Goal: Task Accomplishment & Management: Manage account settings

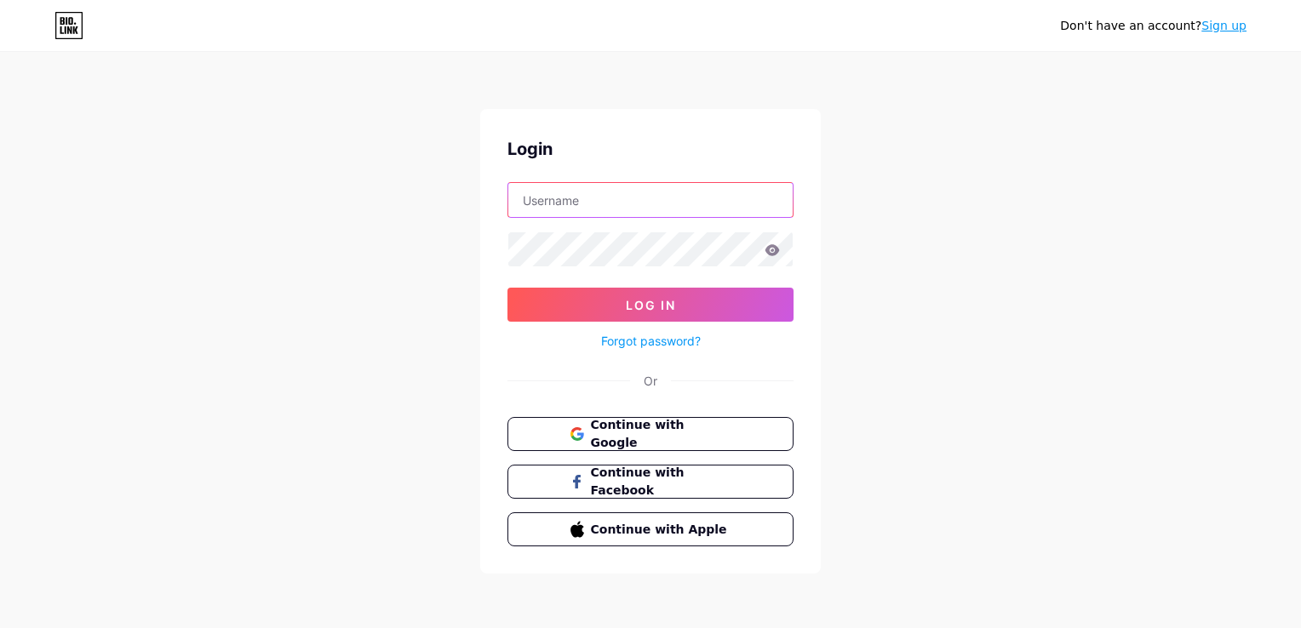
click at [548, 209] on input "text" at bounding box center [650, 200] width 284 height 34
type input "artemia"
click at [674, 343] on link "Forgot password?" at bounding box center [651, 341] width 100 height 18
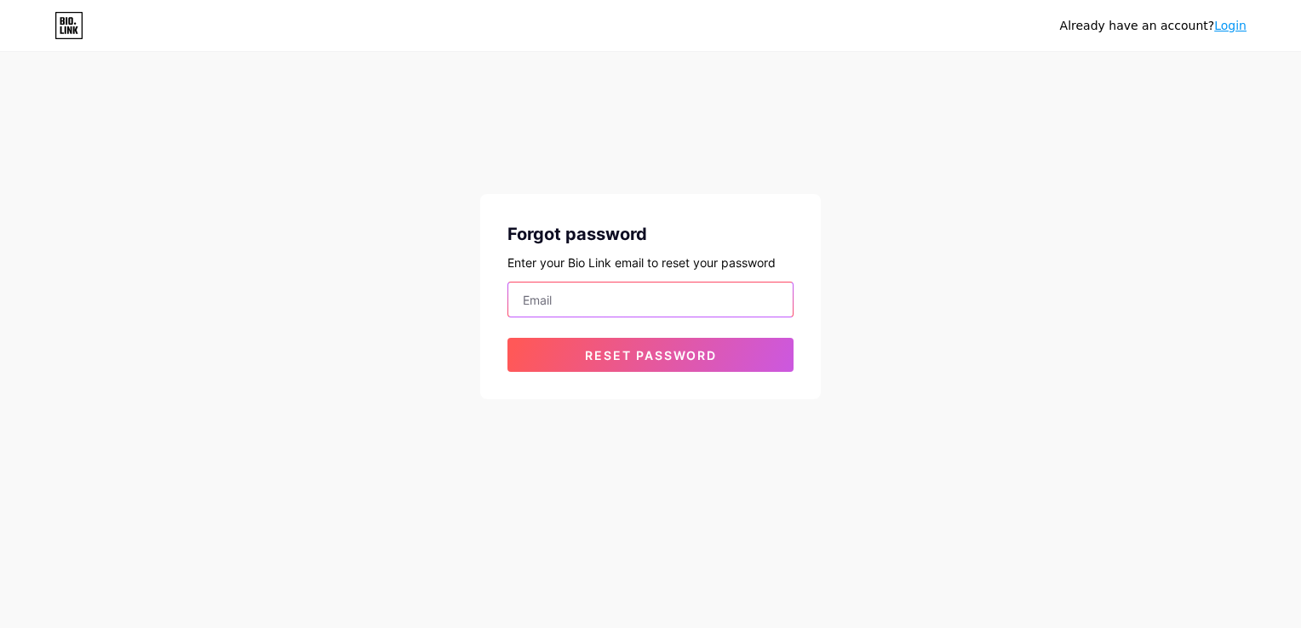
click at [540, 303] on input "email" at bounding box center [650, 300] width 284 height 34
type input "[EMAIL_ADDRESS][DOMAIN_NAME]"
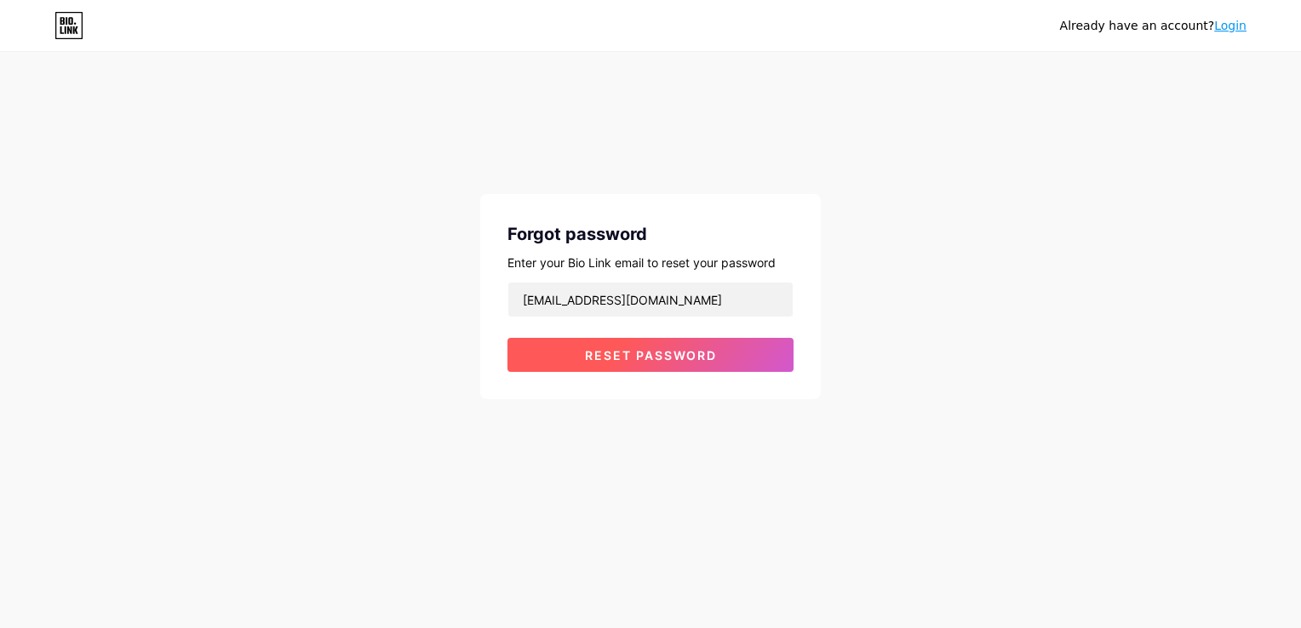
click at [612, 356] on span "Reset password" at bounding box center [651, 355] width 132 height 14
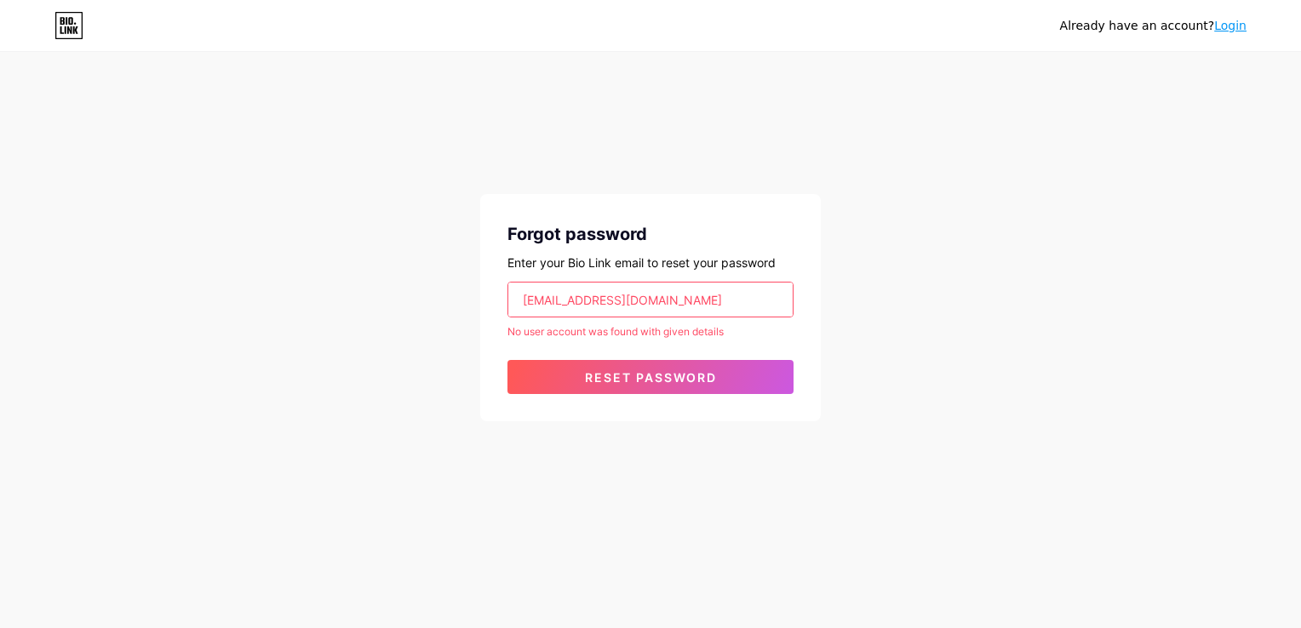
drag, startPoint x: 686, startPoint y: 297, endPoint x: 382, endPoint y: 302, distance: 304.1
click at [382, 302] on div "Already have an account? Login Forgot password Enter your Bio Link email to res…" at bounding box center [650, 238] width 1301 height 476
click at [571, 304] on input "email" at bounding box center [650, 300] width 284 height 34
type input "[EMAIL_ADDRESS][DOMAIN_NAME]"
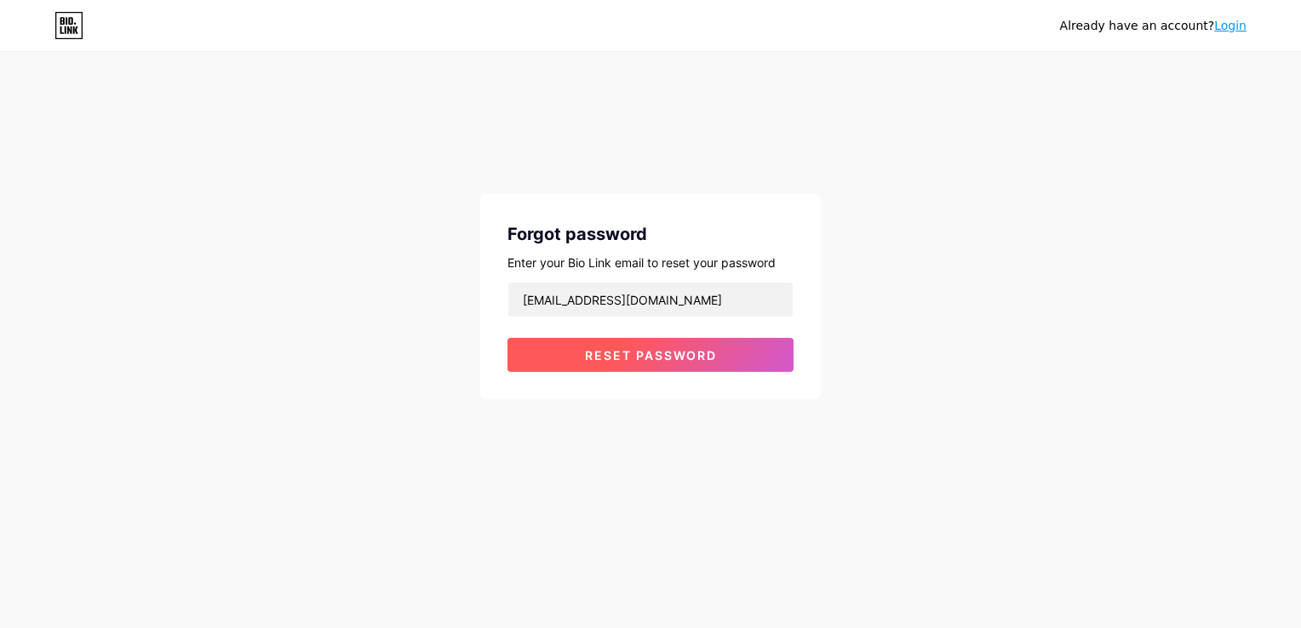
click at [606, 348] on span "Reset password" at bounding box center [651, 355] width 132 height 14
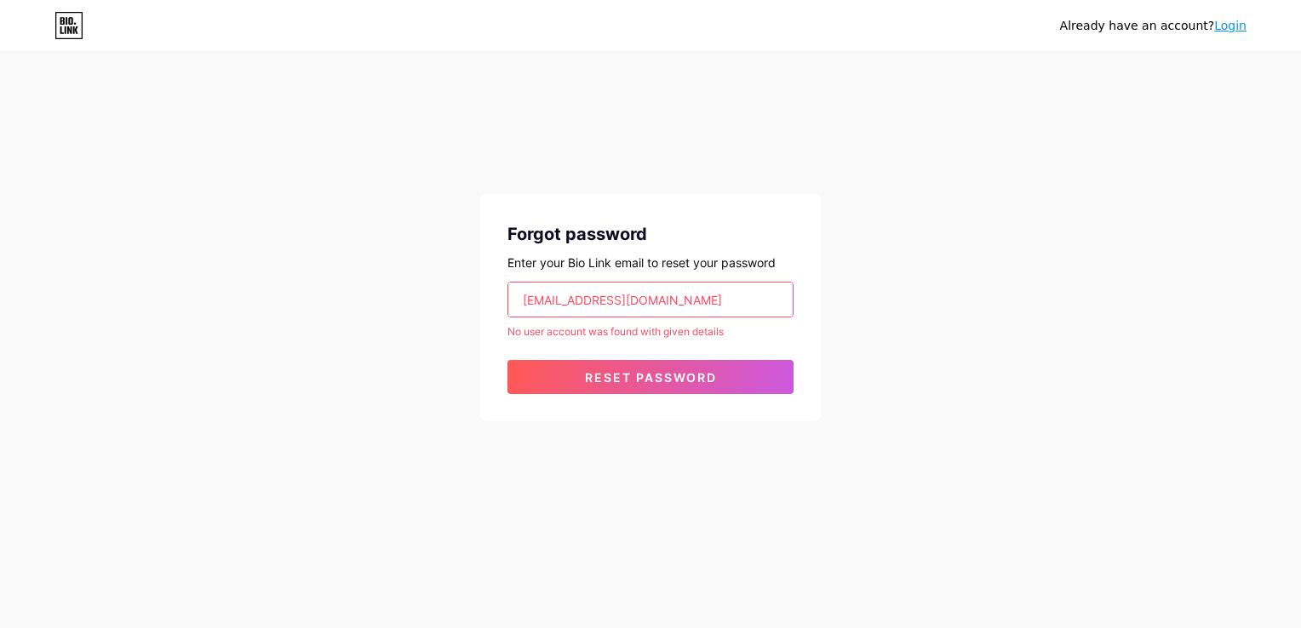
drag, startPoint x: 651, startPoint y: 293, endPoint x: 397, endPoint y: 269, distance: 254.9
click at [390, 274] on div "Already have an account? Login Forgot password Enter your Bio Link email to res…" at bounding box center [650, 238] width 1301 height 476
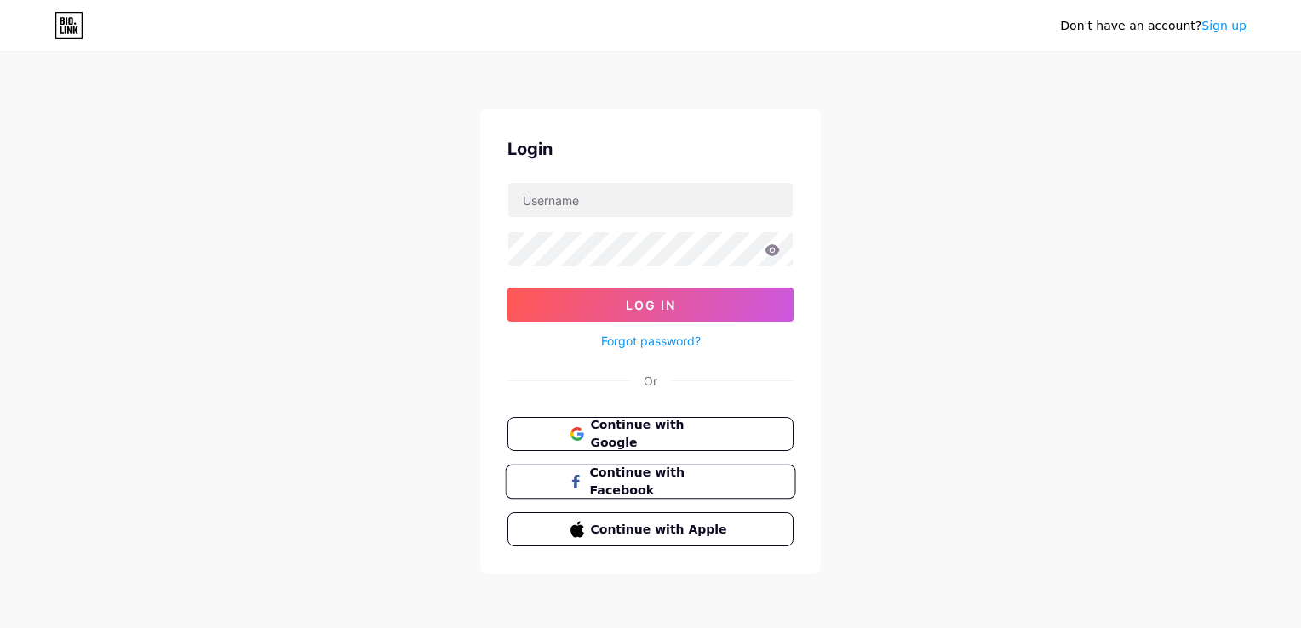
click at [613, 479] on span "Continue with Facebook" at bounding box center [660, 482] width 142 height 37
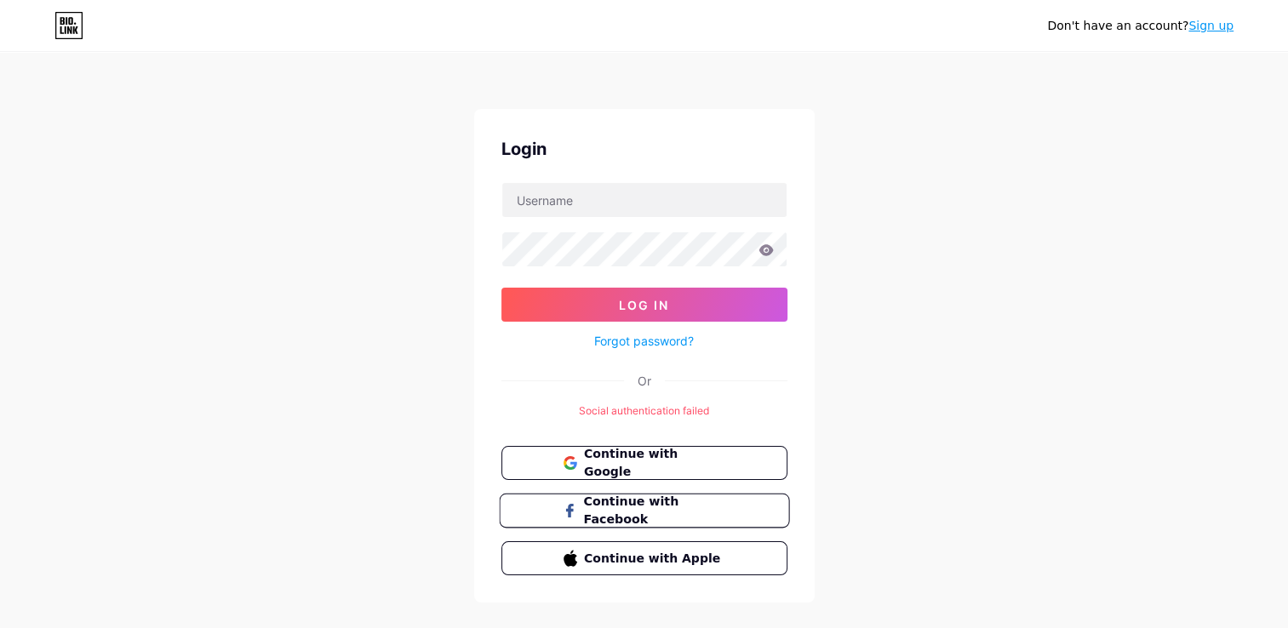
click at [618, 506] on span "Continue with Facebook" at bounding box center [654, 511] width 142 height 37
click at [608, 508] on span "Continue with Facebook" at bounding box center [654, 511] width 142 height 37
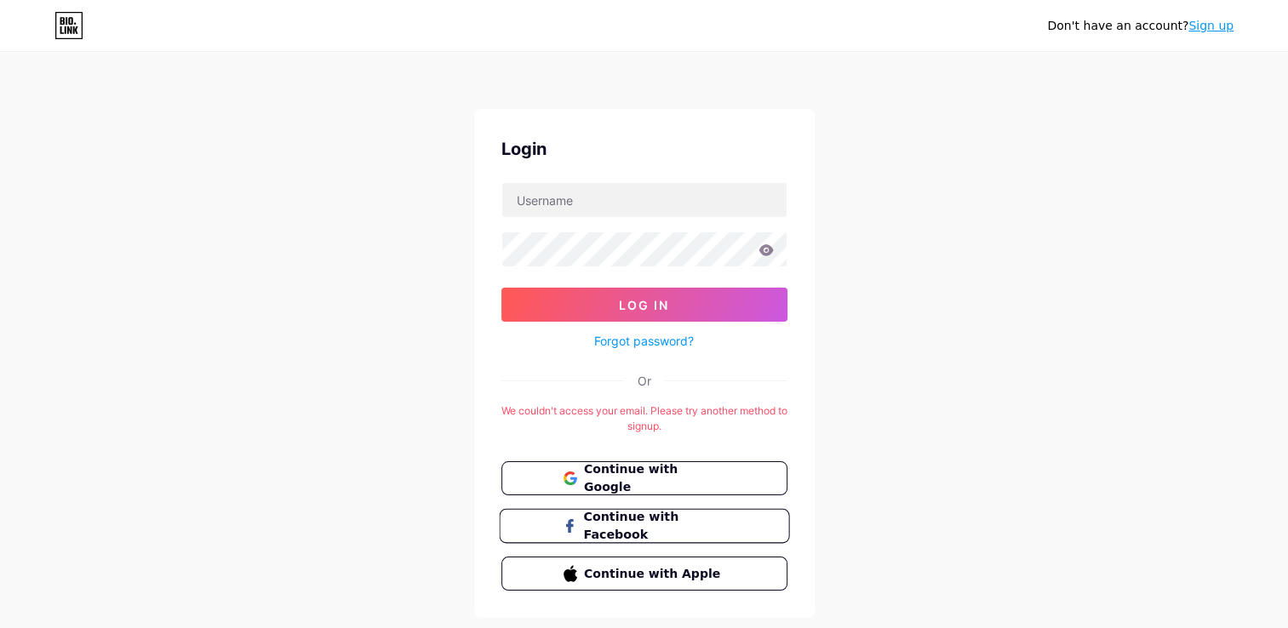
click at [629, 520] on span "Continue with Facebook" at bounding box center [654, 526] width 142 height 37
click at [1002, 309] on div "Don't have an account? Sign up Login Log In Forgot password? Or We couldn't acc…" at bounding box center [644, 336] width 1288 height 673
click at [574, 198] on input "text" at bounding box center [644, 200] width 284 height 34
type input "am.gdl"
drag, startPoint x: 553, startPoint y: 209, endPoint x: 493, endPoint y: 198, distance: 60.6
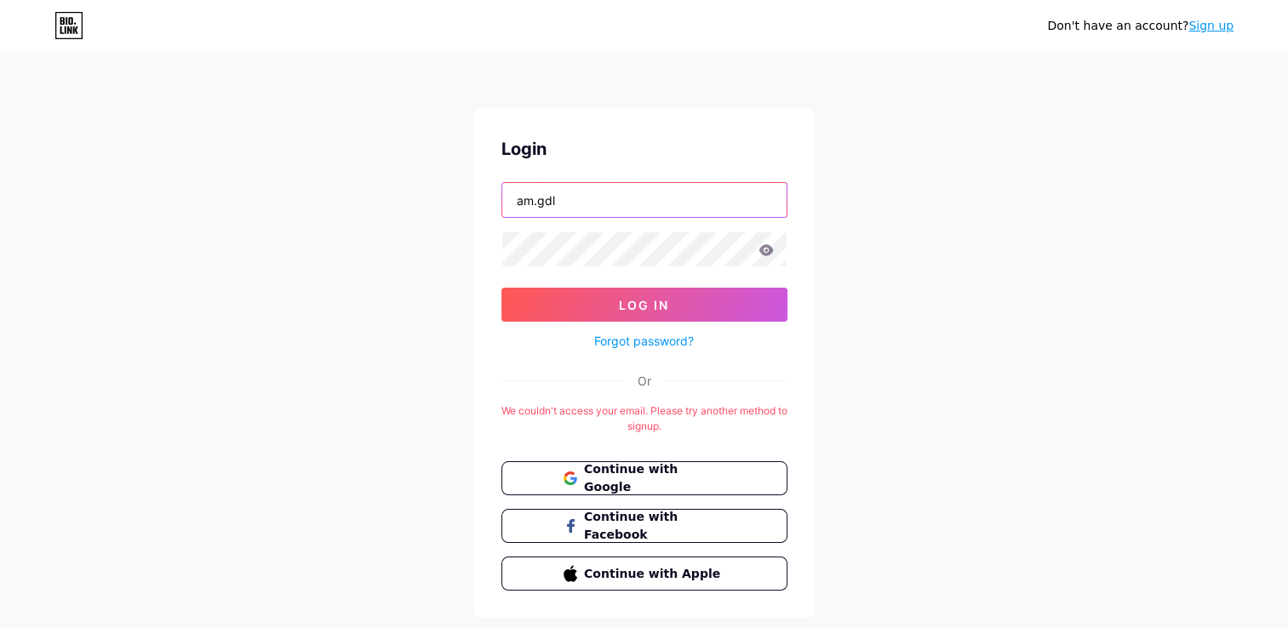
click at [493, 199] on div "Login am.gdl Log In Forgot password? Or We couldn't access your email. Please t…" at bounding box center [644, 363] width 341 height 509
click at [553, 202] on input "a" at bounding box center [644, 200] width 284 height 34
drag, startPoint x: 553, startPoint y: 202, endPoint x: 348, endPoint y: 198, distance: 204.4
click at [348, 198] on div "Don't have an account? Sign up Login a Log In Forgot password? Or We couldn't a…" at bounding box center [644, 336] width 1288 height 673
type input "am.gdl@outlook.com"
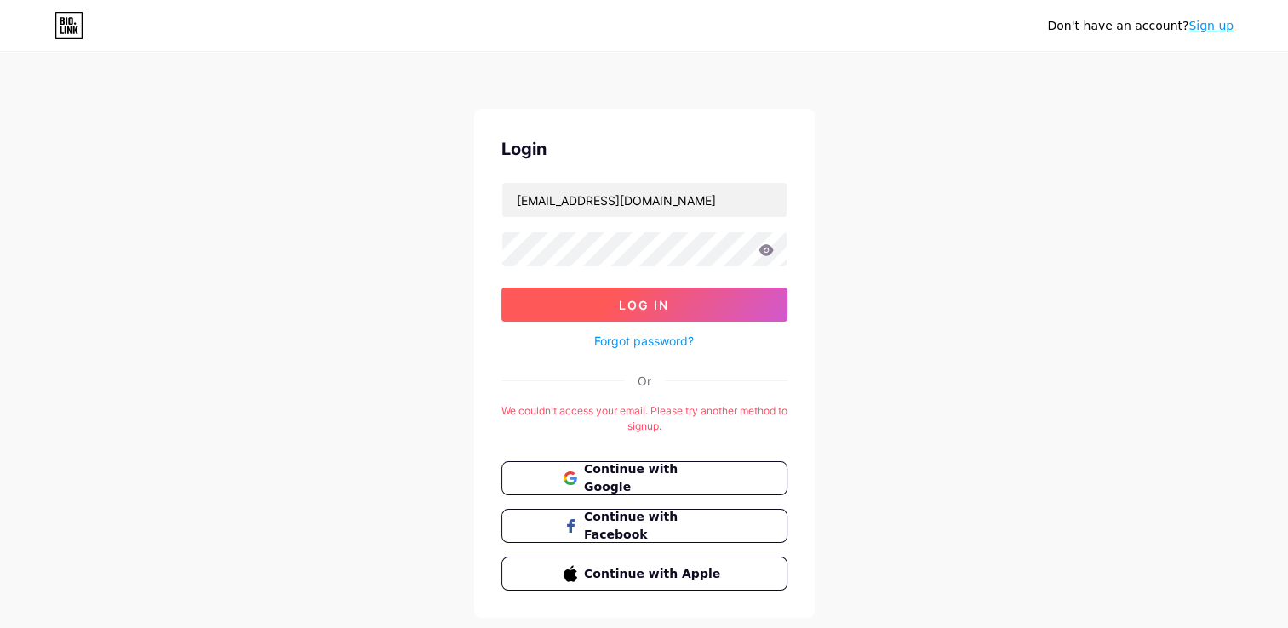
click at [614, 309] on button "Log In" at bounding box center [645, 305] width 286 height 34
click at [502, 288] on button "Log In" at bounding box center [645, 305] width 286 height 34
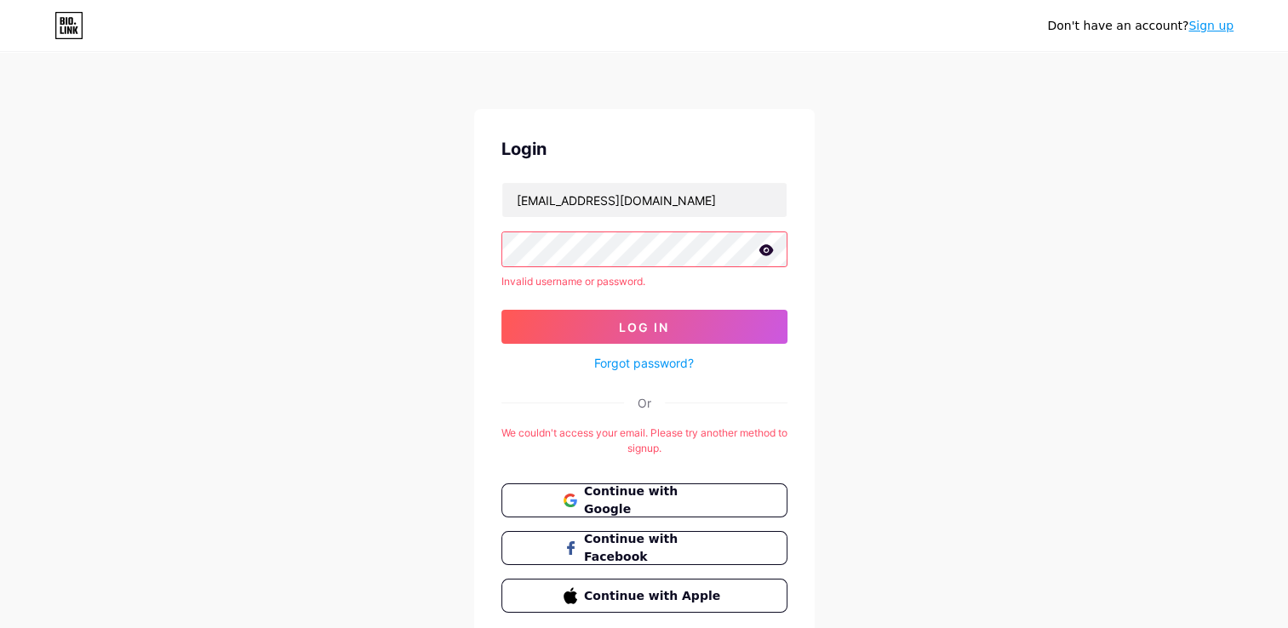
click at [633, 359] on link "Forgot password?" at bounding box center [644, 363] width 100 height 18
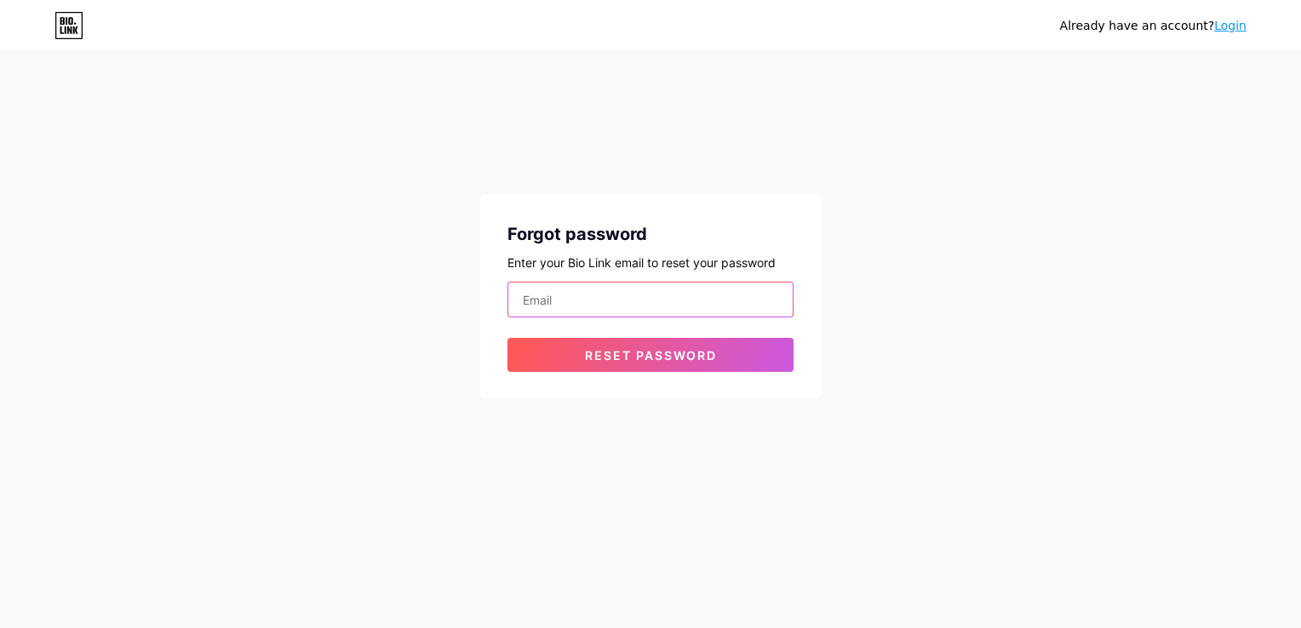
click at [593, 306] on input "email" at bounding box center [650, 300] width 284 height 34
type input "[EMAIL_ADDRESS][DOMAIN_NAME]"
click at [605, 375] on div "Forgot password Enter your Bio Link email to reset your password am.gdl@outlook…" at bounding box center [650, 296] width 341 height 205
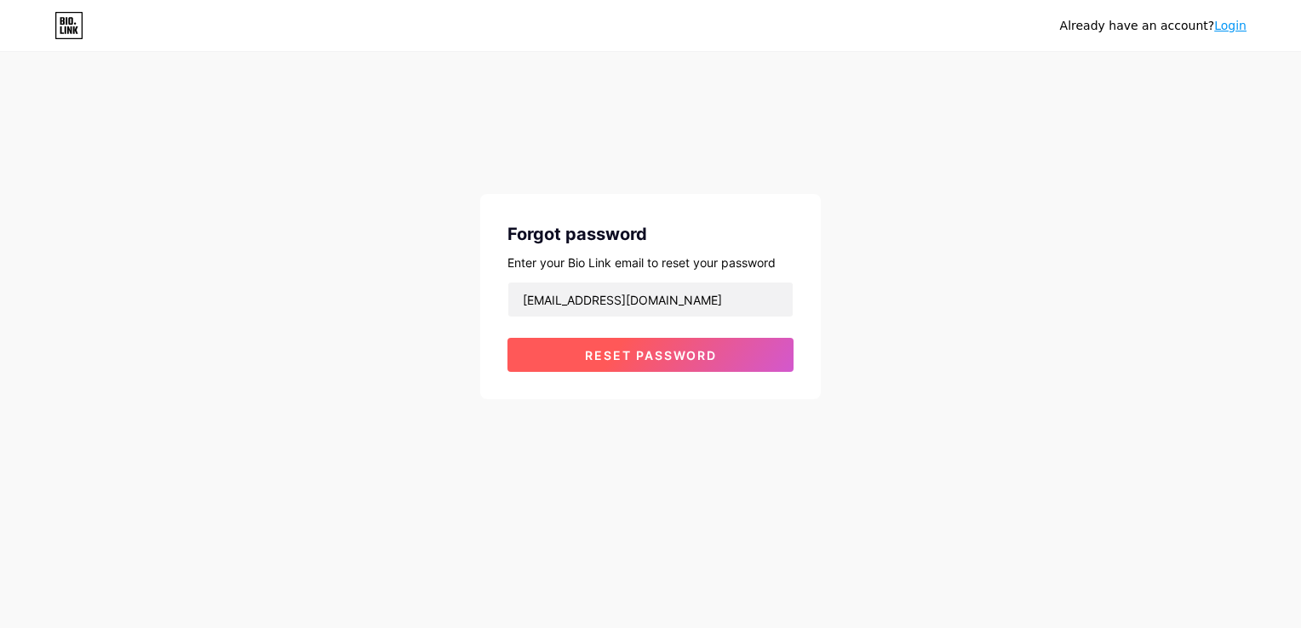
click at [616, 355] on span "Reset password" at bounding box center [651, 355] width 132 height 14
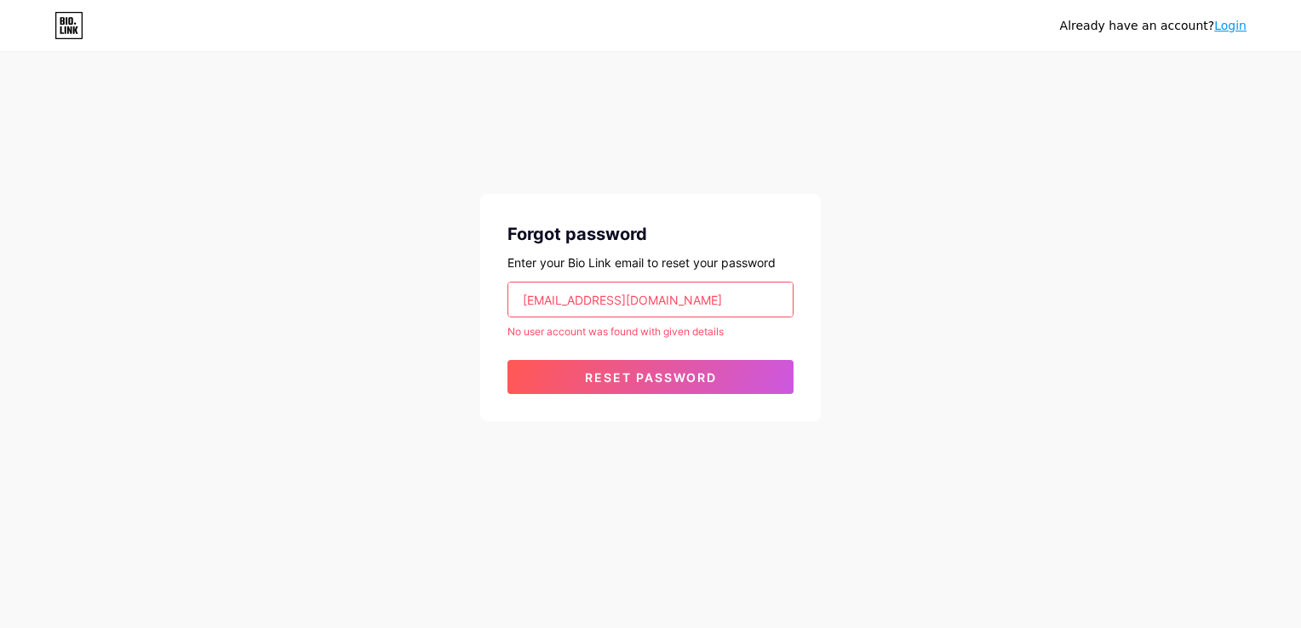
drag, startPoint x: 657, startPoint y: 289, endPoint x: 273, endPoint y: 282, distance: 384.1
click at [273, 282] on div "Already have an account? Login Forgot password Enter your Bio Link email to res…" at bounding box center [650, 238] width 1301 height 476
drag, startPoint x: 577, startPoint y: 308, endPoint x: 270, endPoint y: 287, distance: 308.2
click at [270, 287] on div "Already have an account? Login Forgot password Enter your Bio Link email to res…" at bounding box center [650, 238] width 1301 height 476
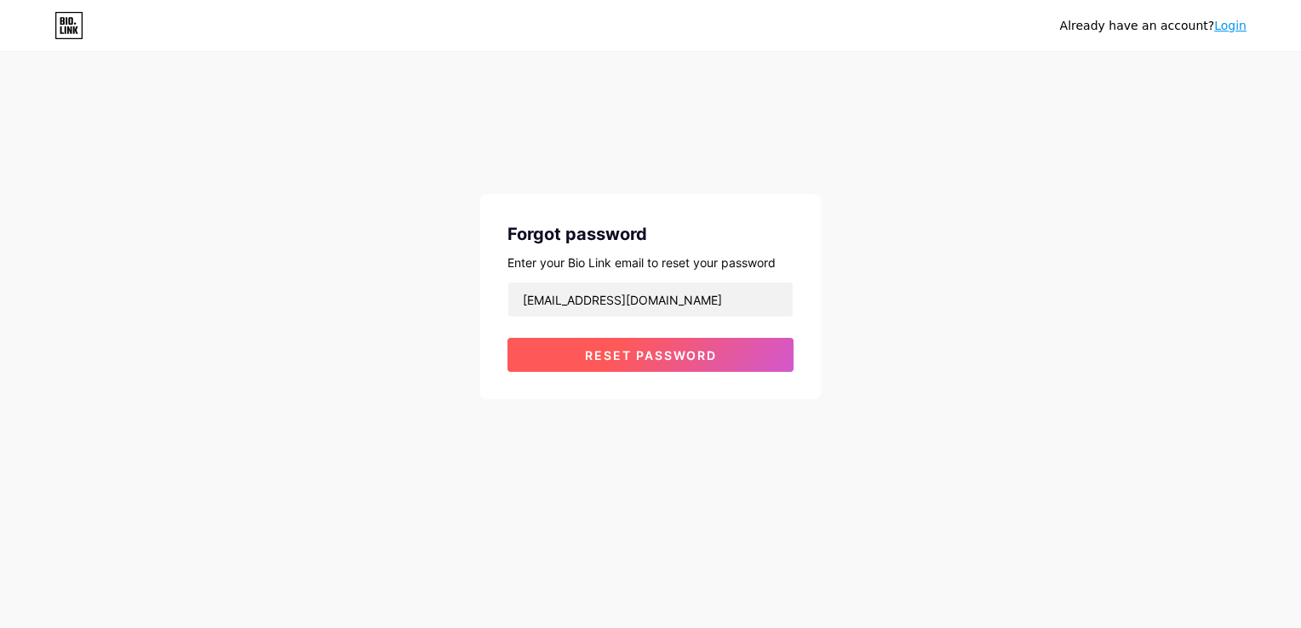
click at [636, 352] on span "Reset password" at bounding box center [651, 355] width 132 height 14
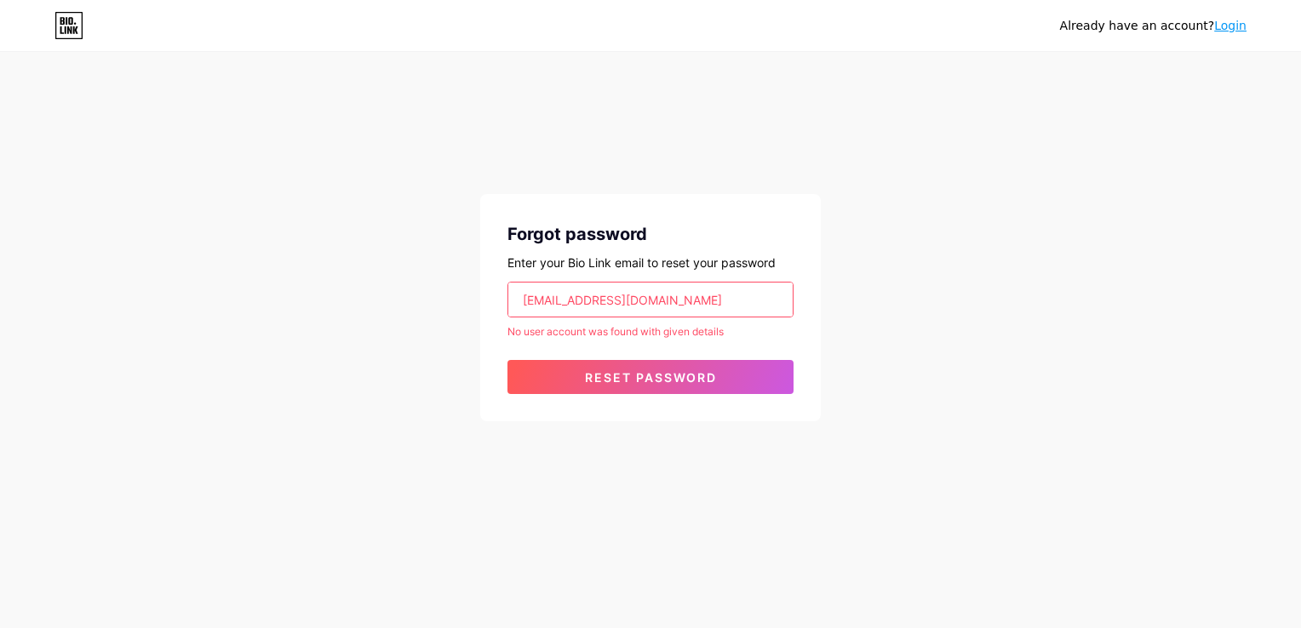
drag, startPoint x: 683, startPoint y: 301, endPoint x: 300, endPoint y: 291, distance: 383.3
click at [300, 291] on div "Already have an account? Login Forgot password Enter your Bio Link email to res…" at bounding box center [650, 238] width 1301 height 476
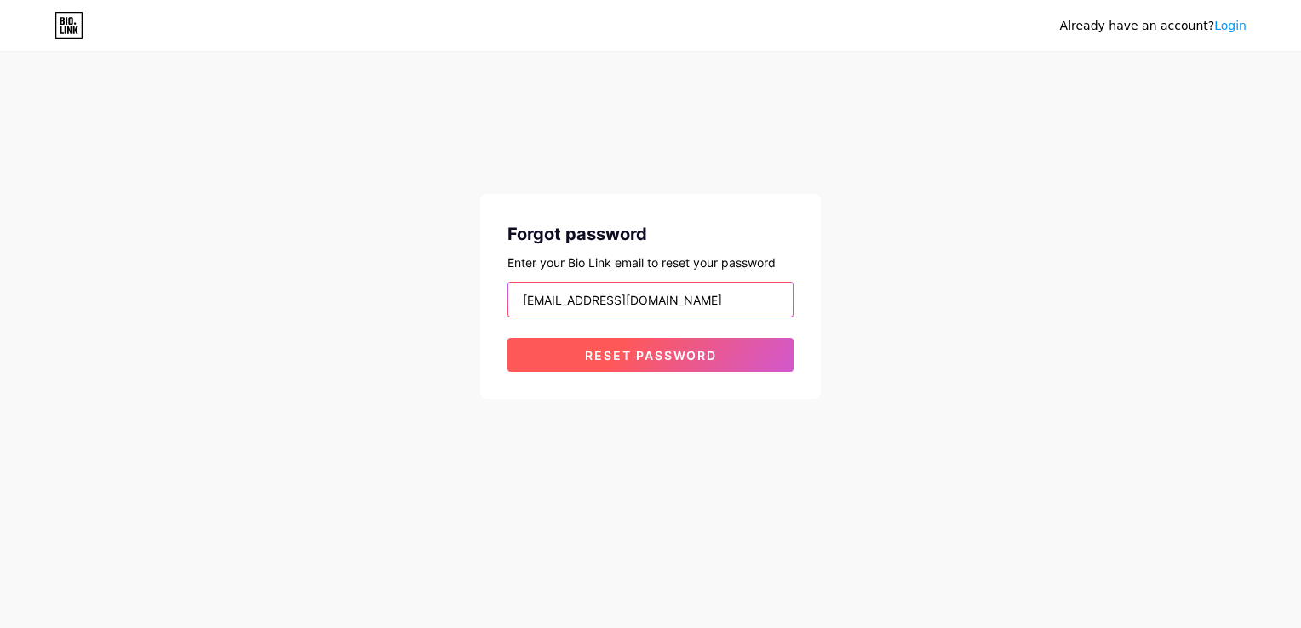
type input "legaspitote@gmail.com"
click at [678, 341] on button "Reset password" at bounding box center [651, 355] width 286 height 34
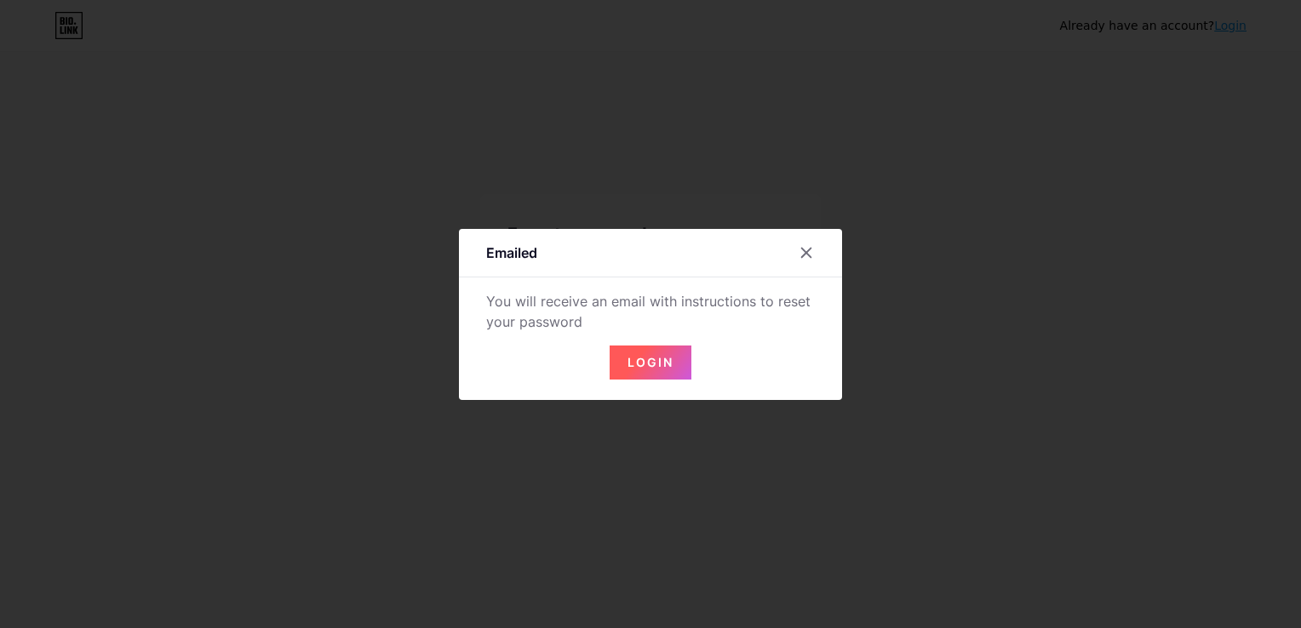
click at [640, 362] on span "Login" at bounding box center [651, 362] width 46 height 14
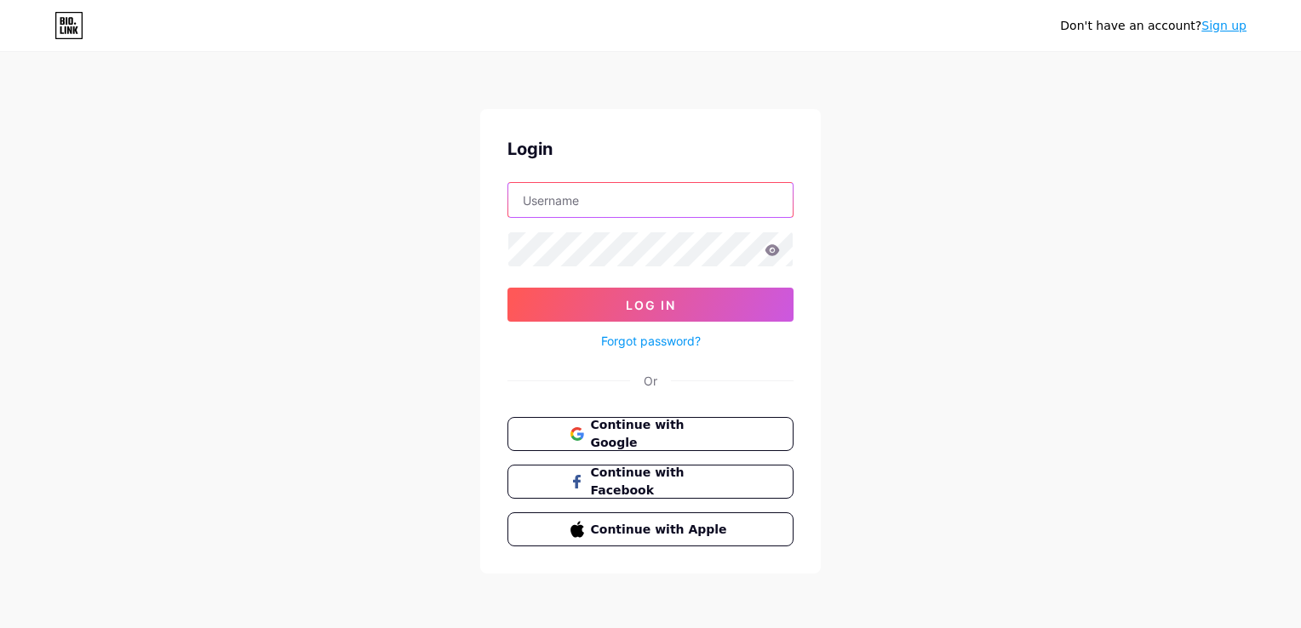
click at [603, 204] on input "text" at bounding box center [650, 200] width 284 height 34
click at [422, 341] on div "Don't have an account? Sign up Login Log In Forgot password? Or Continue with G…" at bounding box center [650, 314] width 1301 height 628
click at [668, 432] on span "Continue with Google" at bounding box center [660, 434] width 142 height 37
click at [606, 206] on input "text" at bounding box center [650, 200] width 284 height 34
type input "artemia"
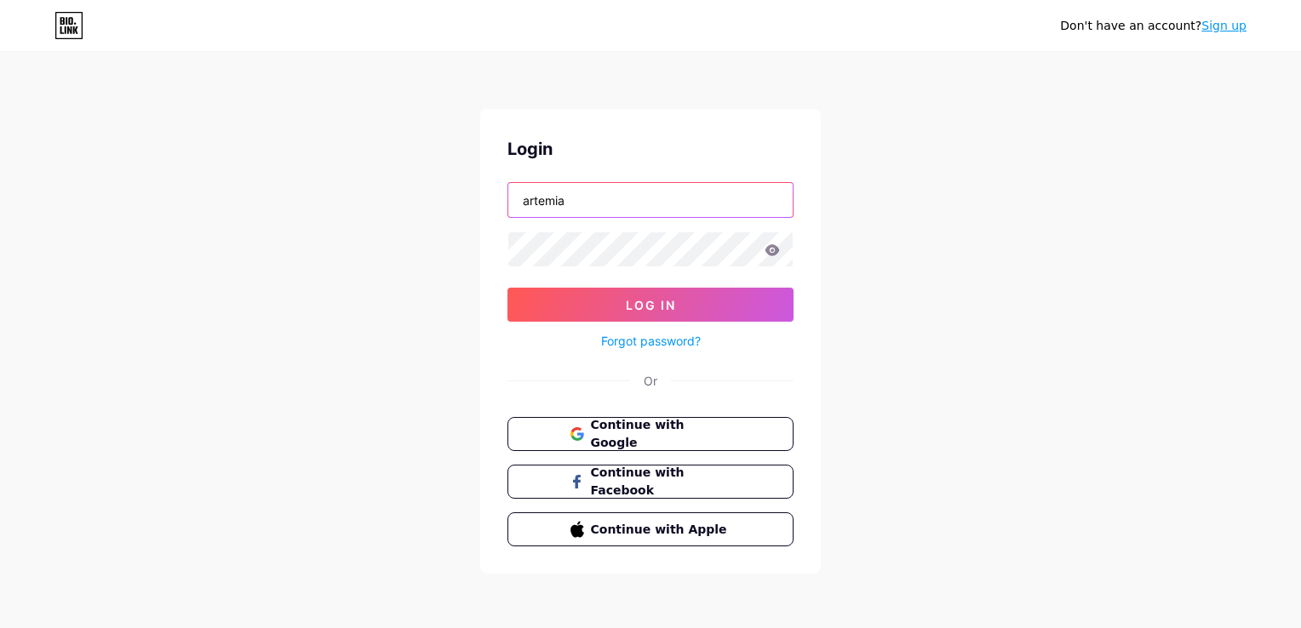
click at [508, 288] on button "Log In" at bounding box center [651, 305] width 286 height 34
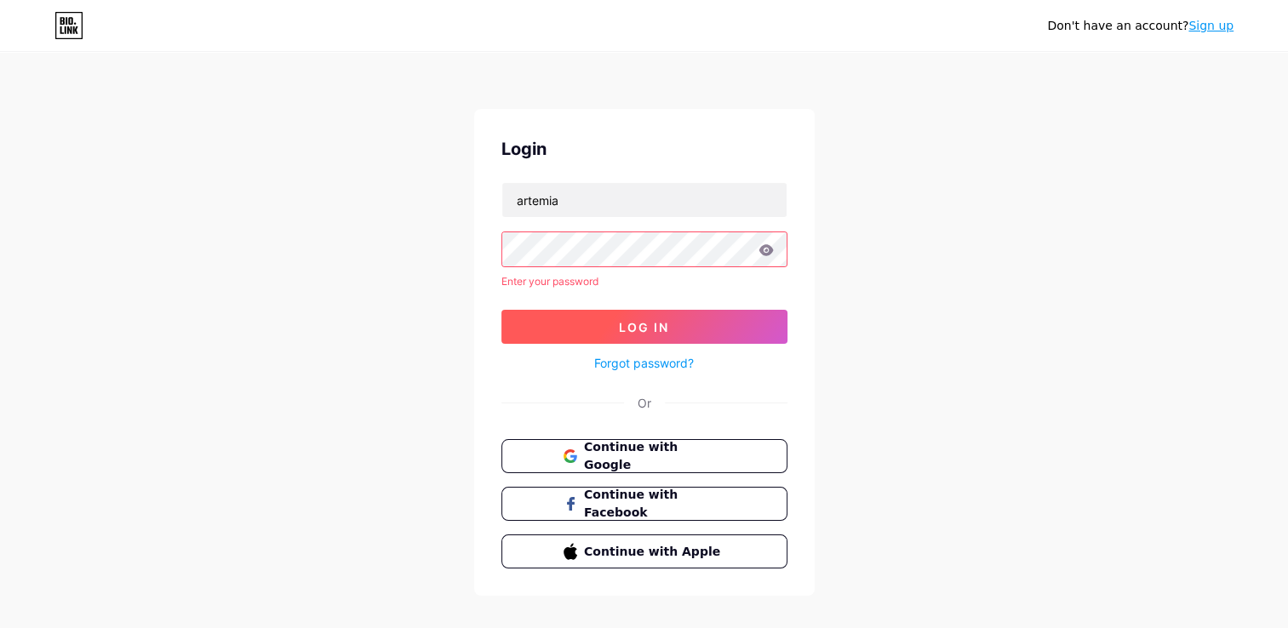
drag, startPoint x: 601, startPoint y: 220, endPoint x: 546, endPoint y: 321, distance: 115.5
click at [546, 321] on button "Log In" at bounding box center [645, 327] width 286 height 34
click at [559, 336] on button "Log In" at bounding box center [645, 327] width 286 height 34
click at [561, 324] on button "Log In" at bounding box center [645, 327] width 286 height 34
click at [636, 502] on span "Continue with Facebook" at bounding box center [654, 504] width 142 height 37
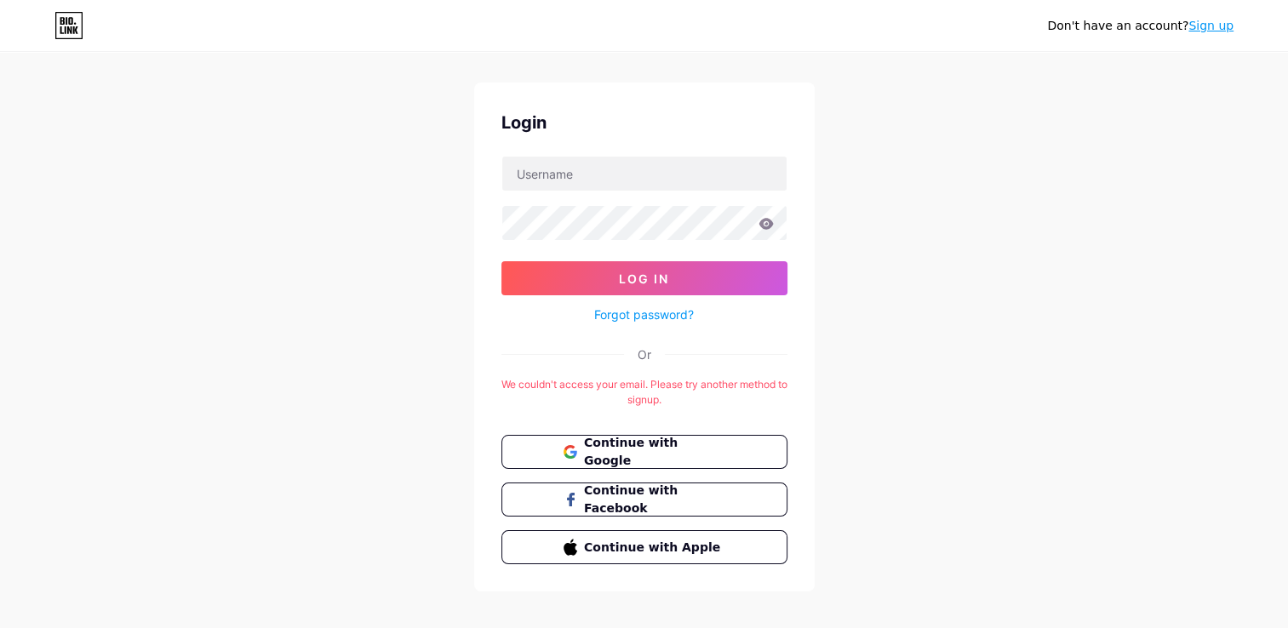
scroll to position [41, 0]
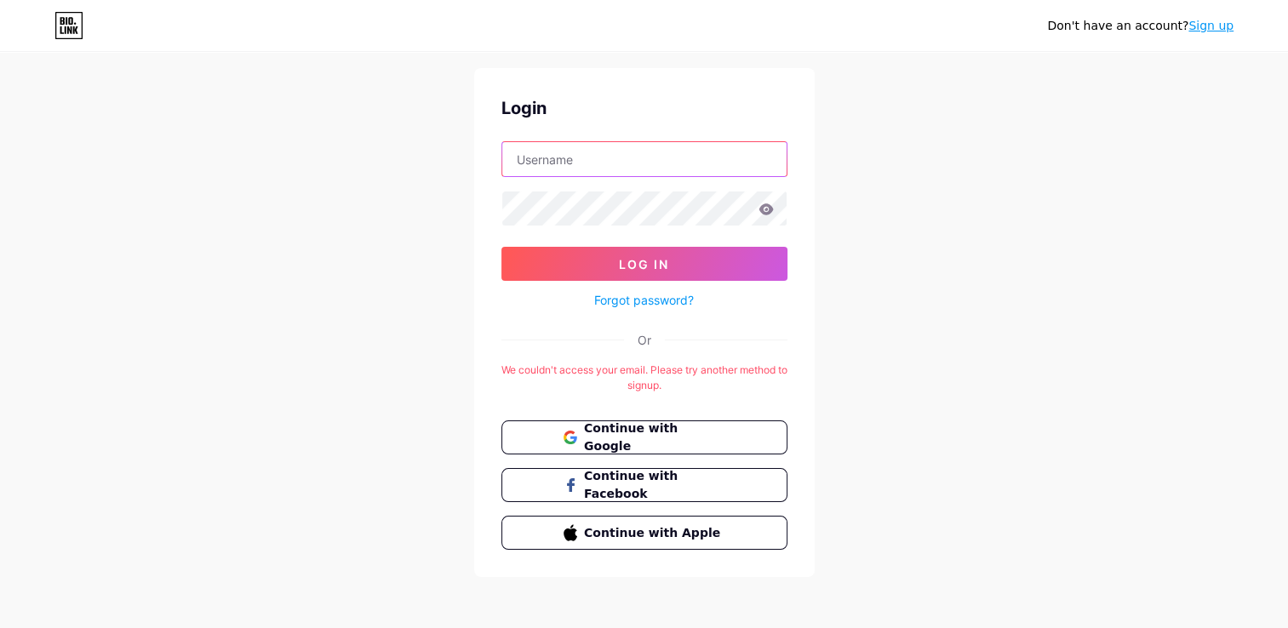
click at [593, 166] on input "text" at bounding box center [644, 159] width 284 height 34
click at [384, 269] on div "Don't have an account? Sign up Login Log In Forgot password? Or We couldn't acc…" at bounding box center [644, 295] width 1288 height 673
click at [567, 160] on input "text" at bounding box center [644, 159] width 284 height 34
type input "[EMAIL_ADDRESS][DOMAIN_NAME]"
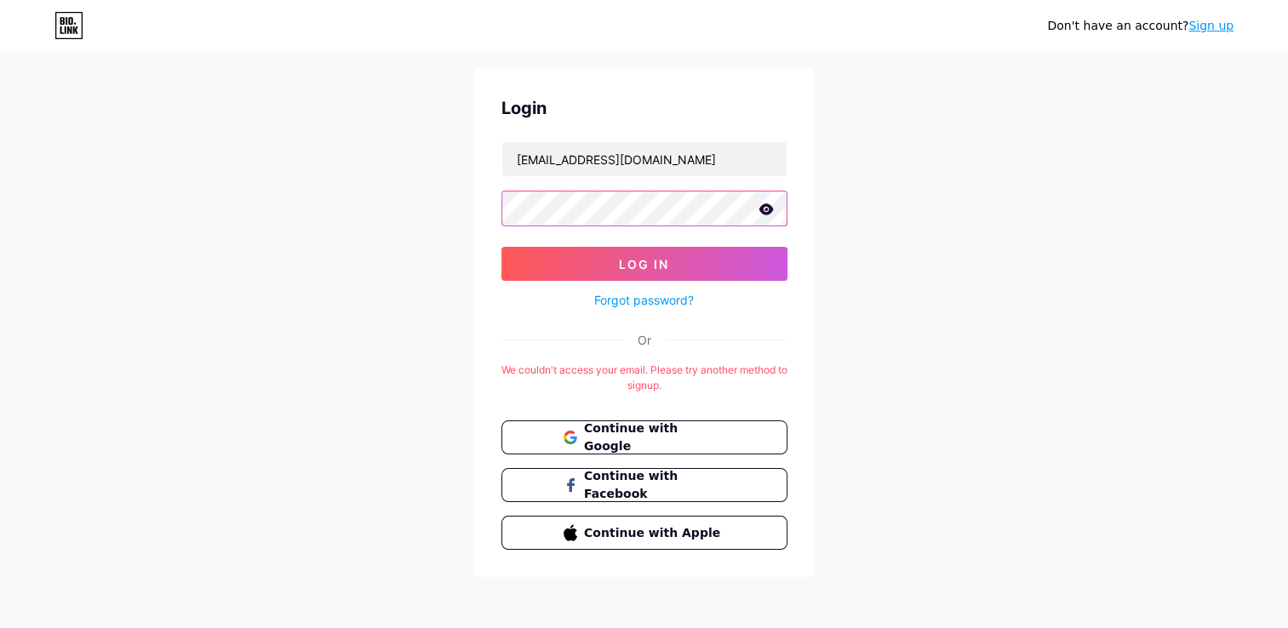
click at [502, 247] on button "Log In" at bounding box center [645, 264] width 286 height 34
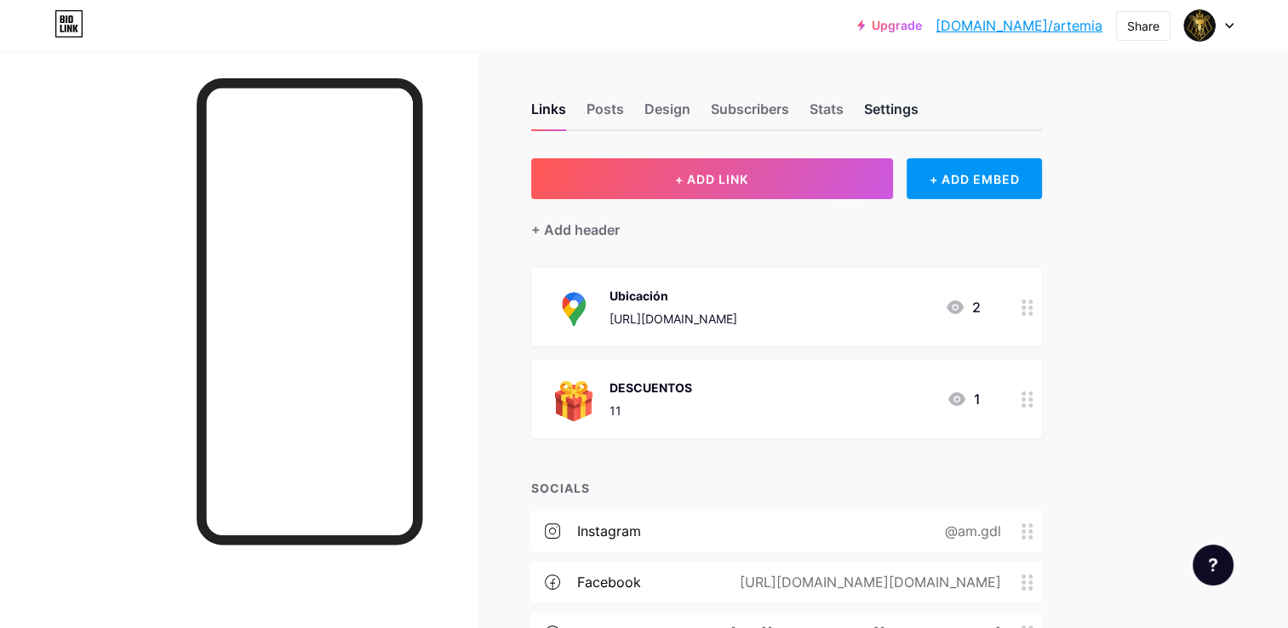
click at [916, 110] on div "Settings" at bounding box center [891, 114] width 55 height 31
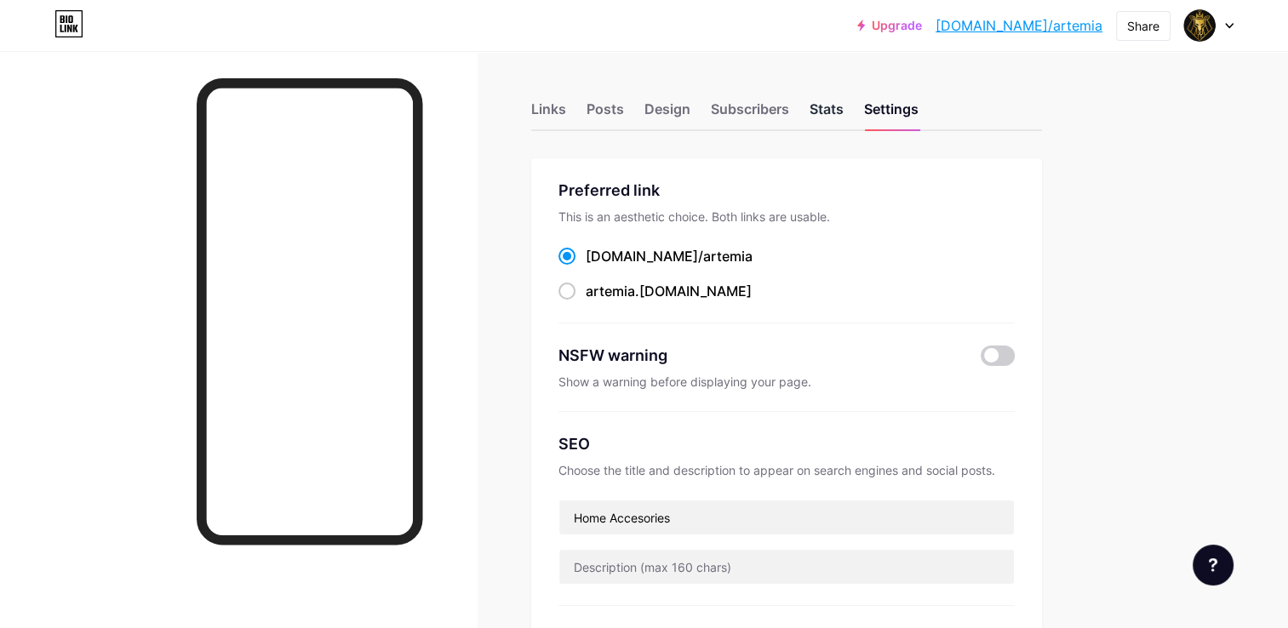
click at [823, 104] on div "Stats" at bounding box center [827, 114] width 34 height 31
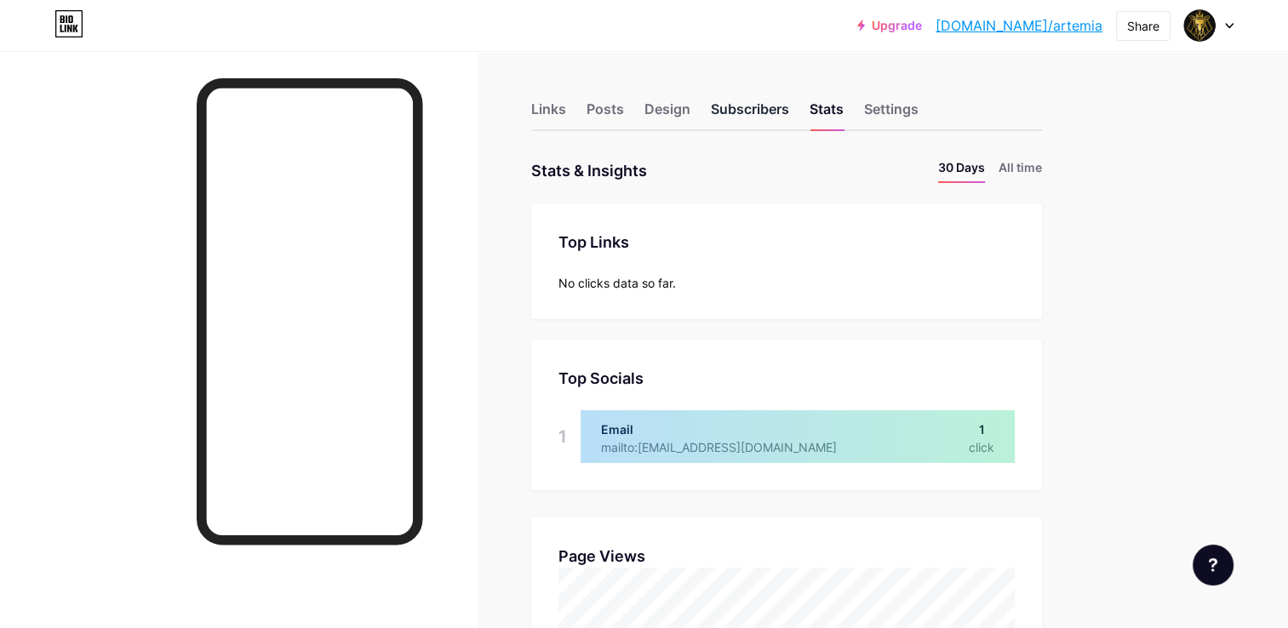
scroll to position [628, 1288]
click at [755, 103] on div "Subscribers" at bounding box center [750, 114] width 78 height 31
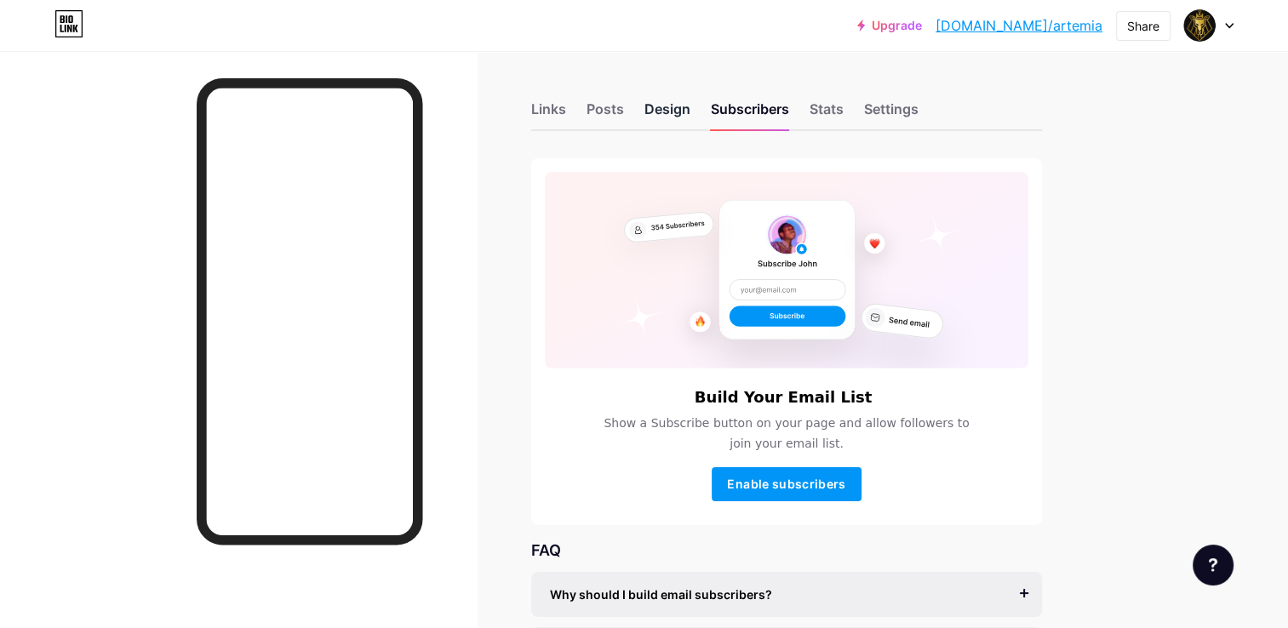
click at [647, 118] on div "Design" at bounding box center [668, 114] width 46 height 31
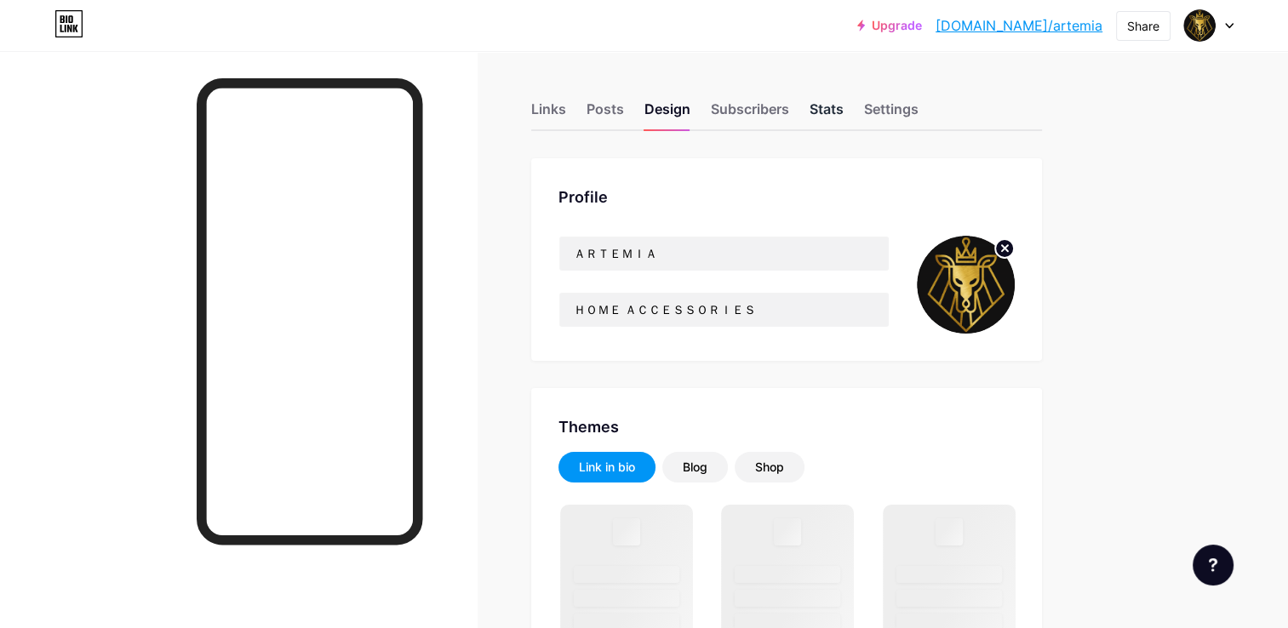
click at [811, 107] on div "Stats" at bounding box center [827, 114] width 34 height 31
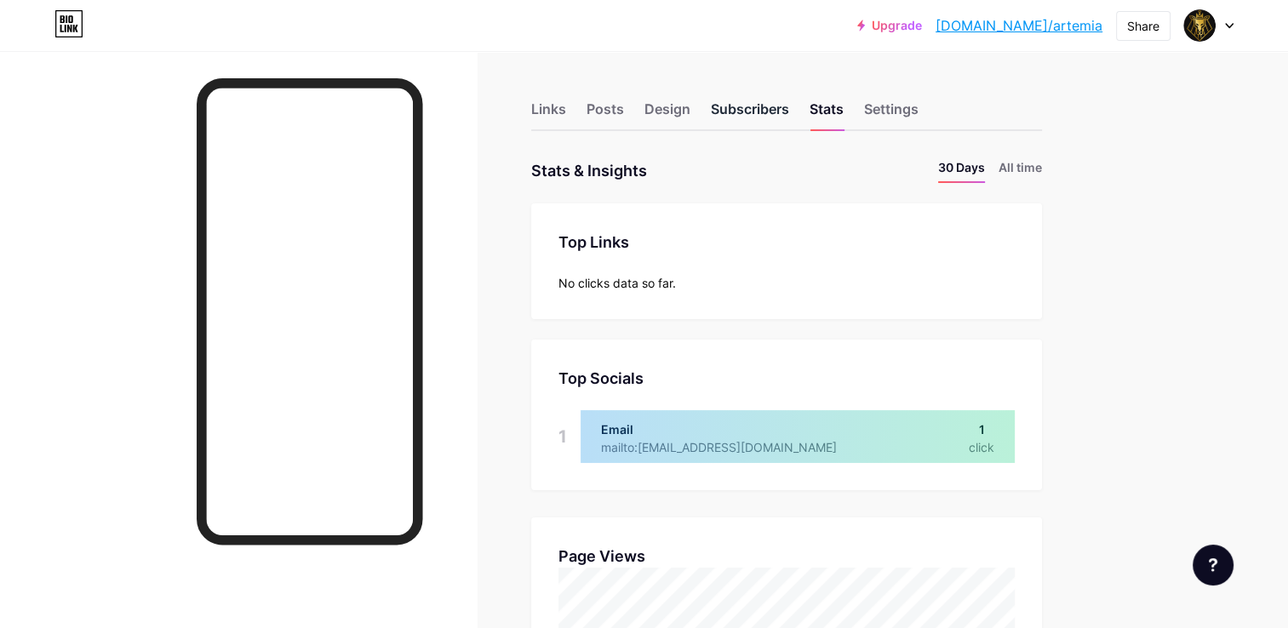
click at [738, 101] on div "Subscribers" at bounding box center [750, 114] width 78 height 31
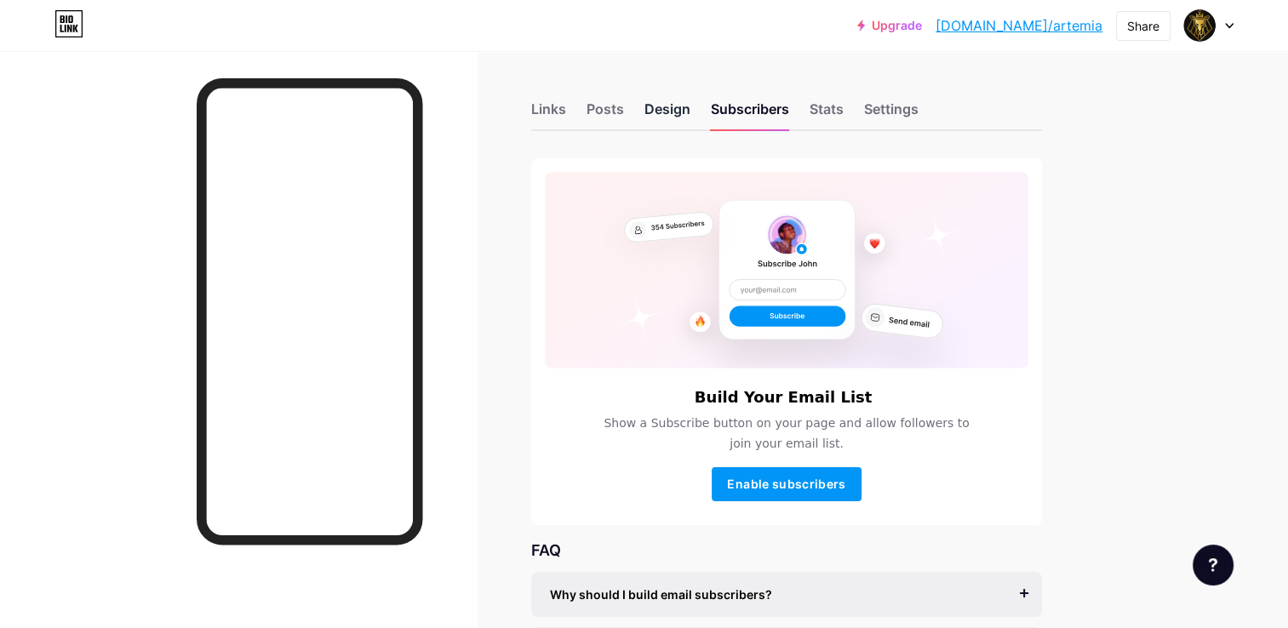
click at [661, 102] on div "Design" at bounding box center [668, 114] width 46 height 31
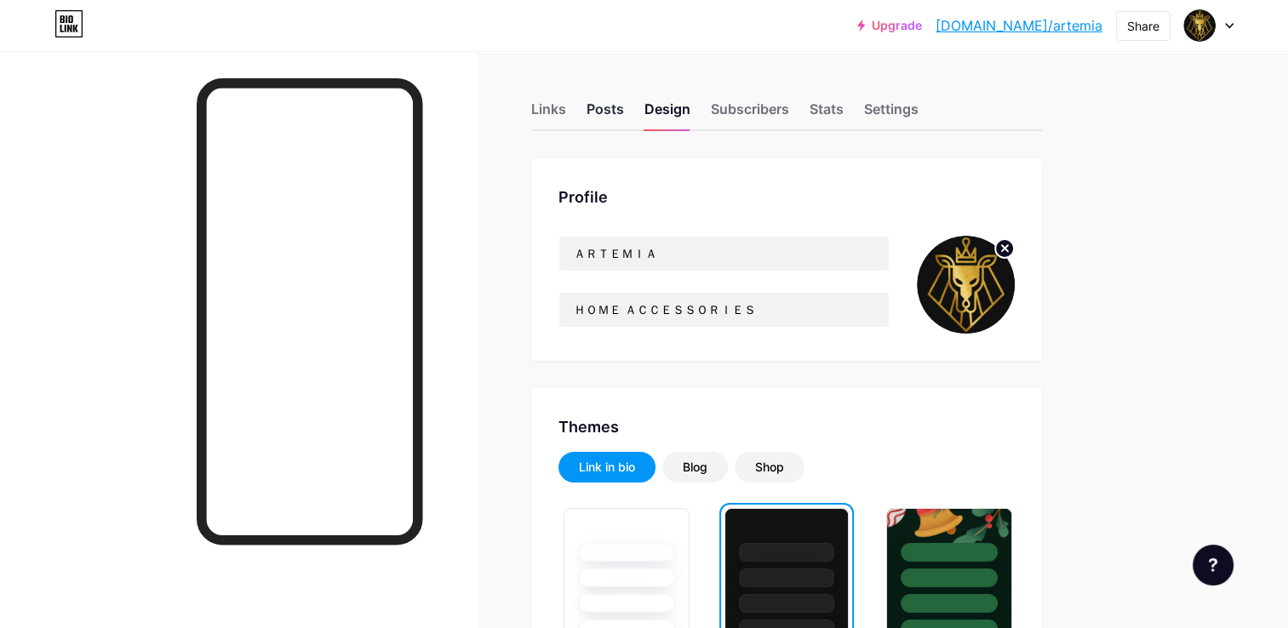
click at [599, 113] on div "Posts" at bounding box center [605, 114] width 37 height 31
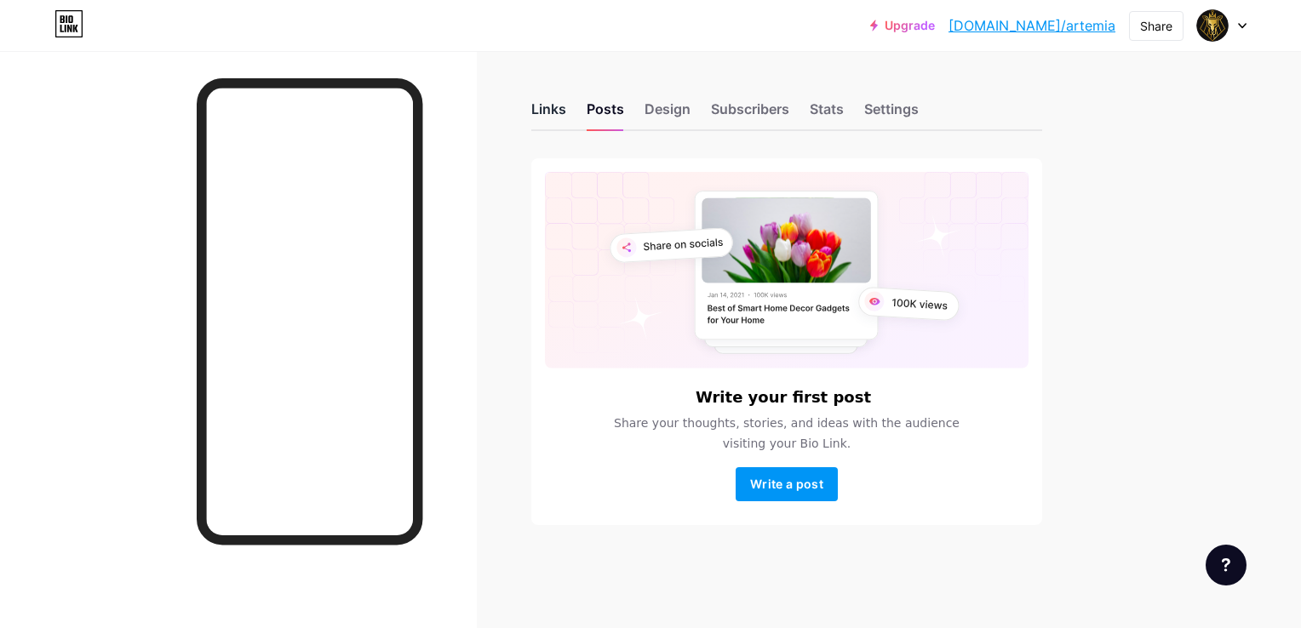
click at [551, 114] on div "Links" at bounding box center [548, 114] width 35 height 31
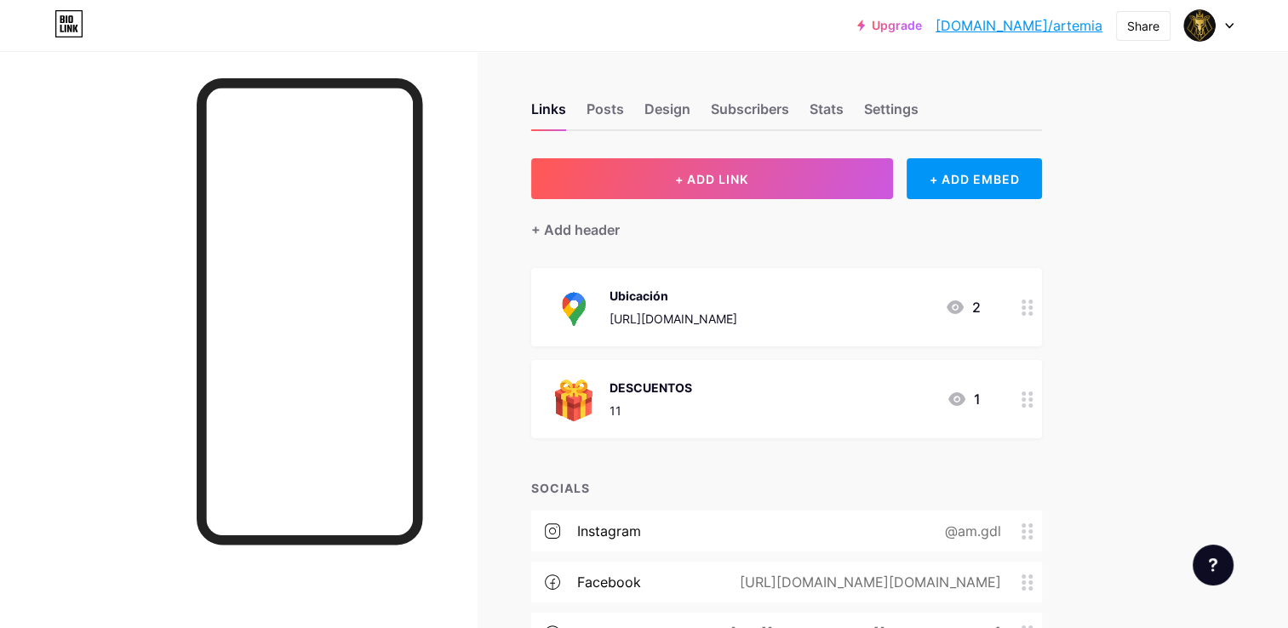
click at [1220, 26] on div at bounding box center [1209, 25] width 49 height 31
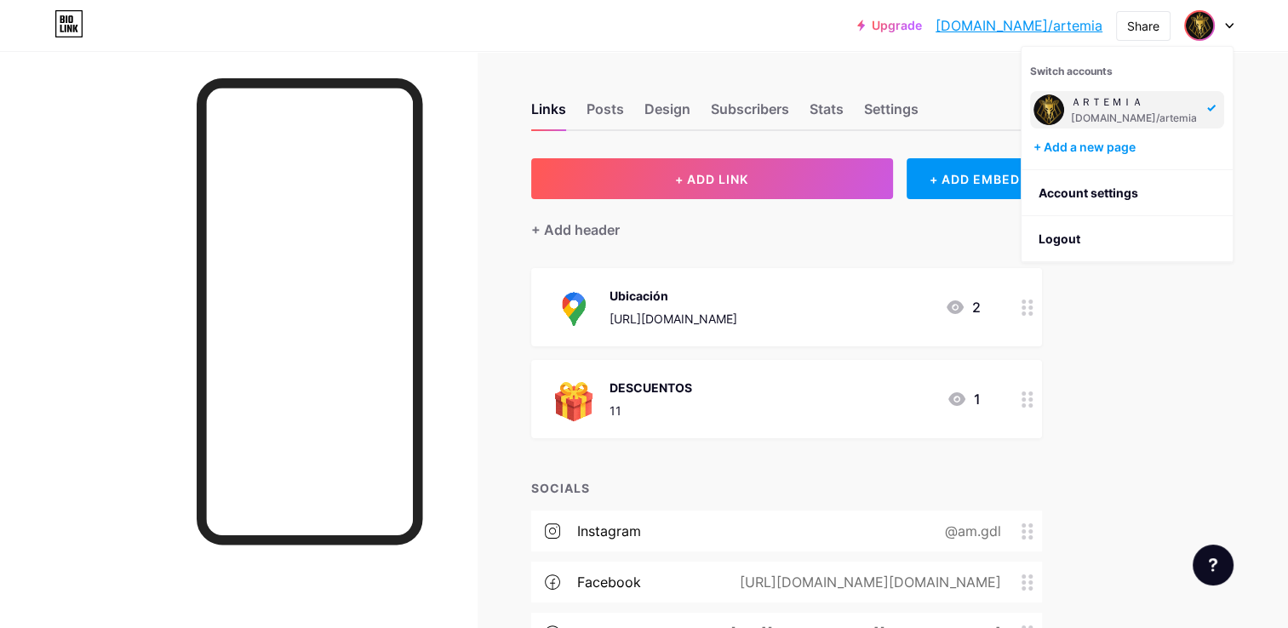
click at [1127, 312] on div "Upgrade bio.link/artemi... bio.link/artemia Share Switch accounts ＡＲＴＥＭＩＡ bio.l…" at bounding box center [644, 420] width 1288 height 841
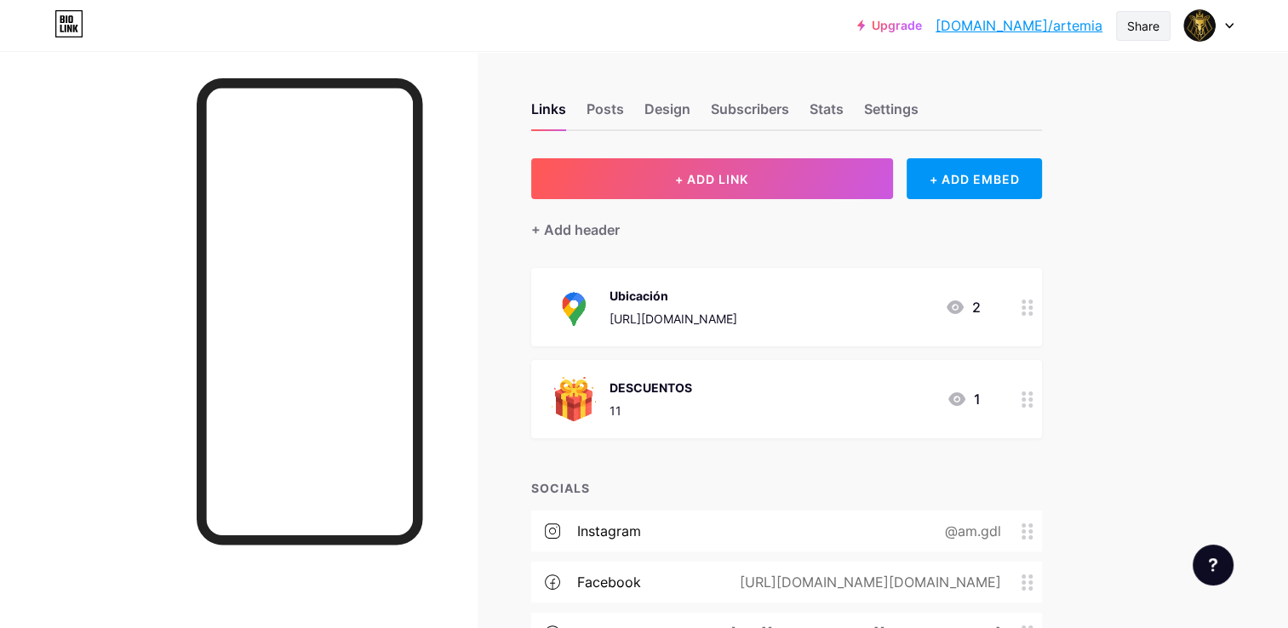
click at [1133, 29] on div "Share" at bounding box center [1143, 26] width 32 height 18
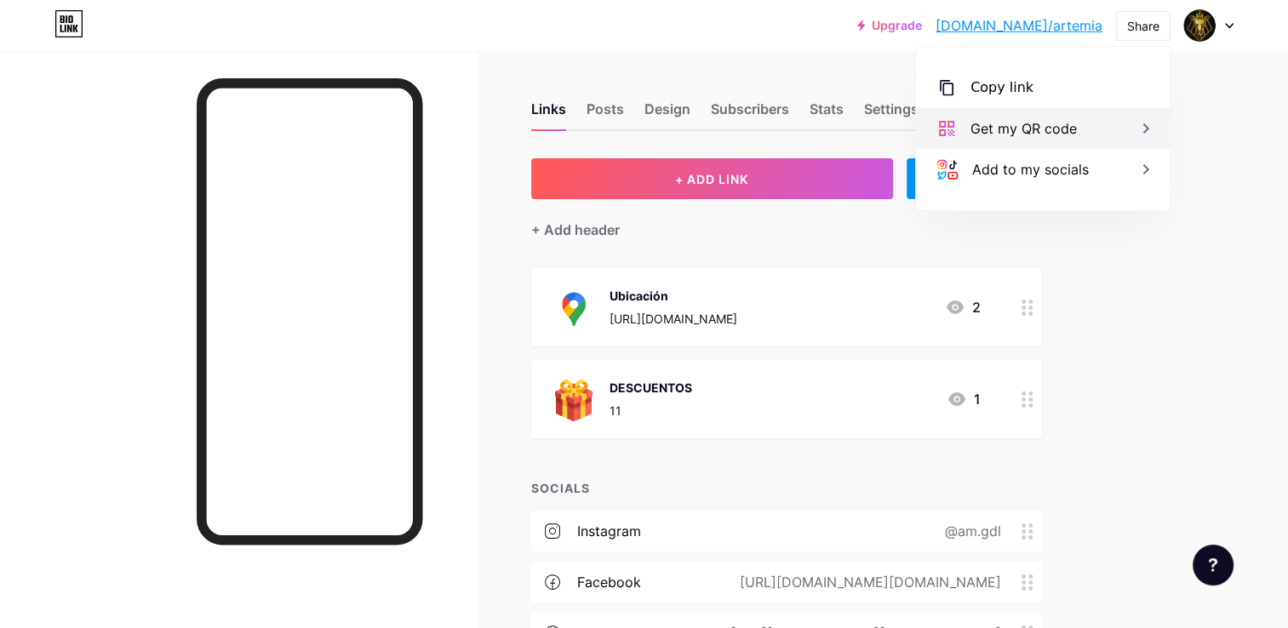
click at [1145, 124] on icon at bounding box center [1147, 128] width 6 height 10
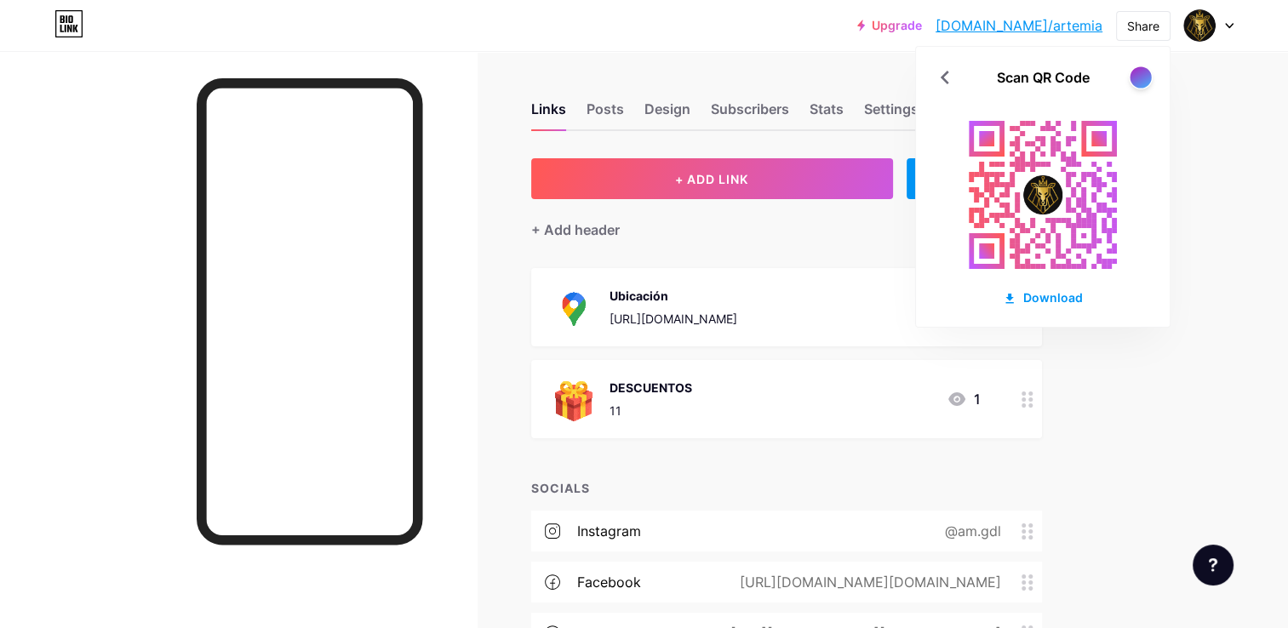
click at [1136, 73] on div at bounding box center [1140, 76] width 21 height 21
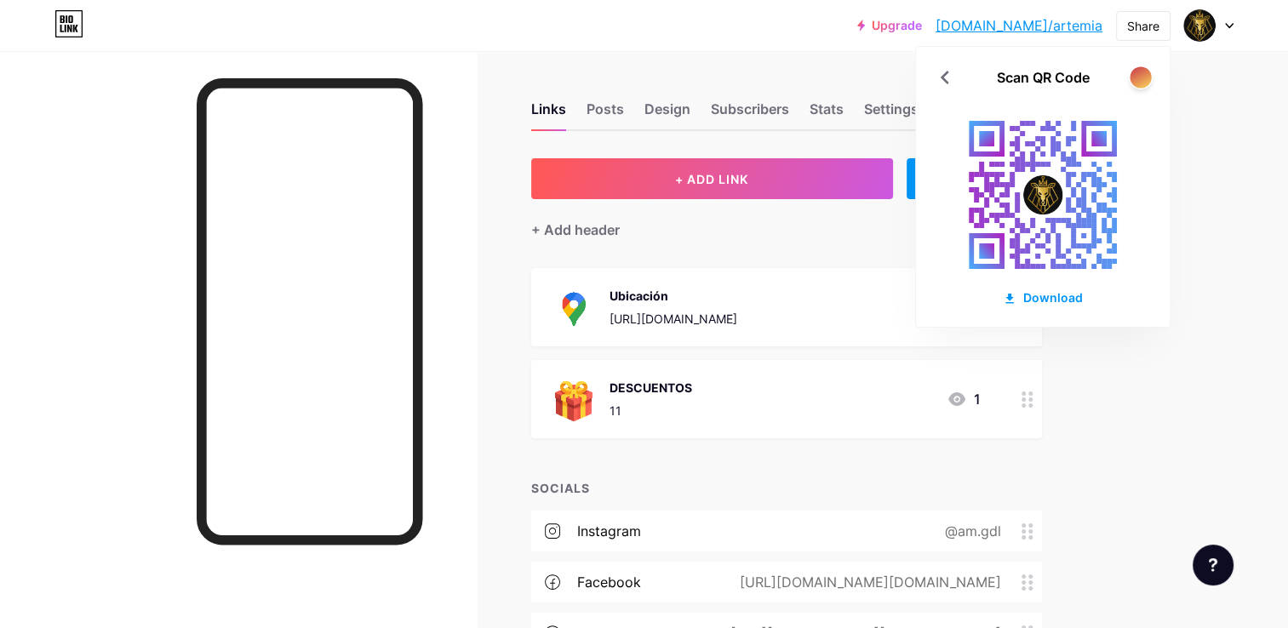
click at [1140, 78] on div at bounding box center [1140, 76] width 21 height 21
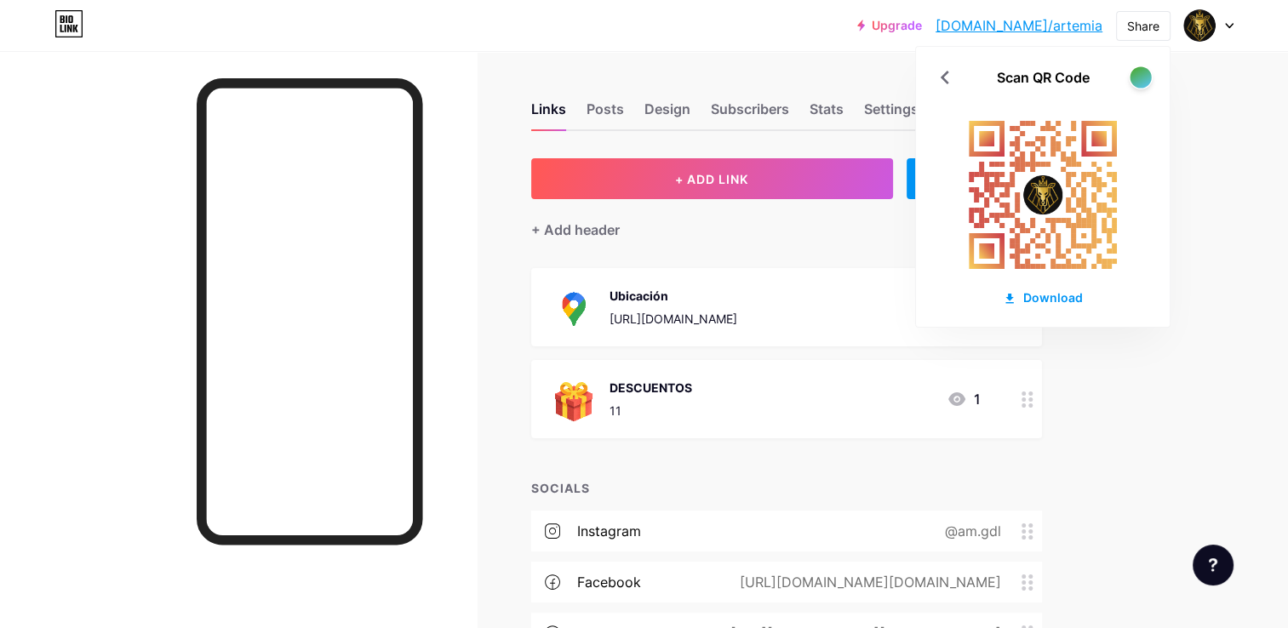
click at [1140, 78] on div at bounding box center [1140, 76] width 21 height 21
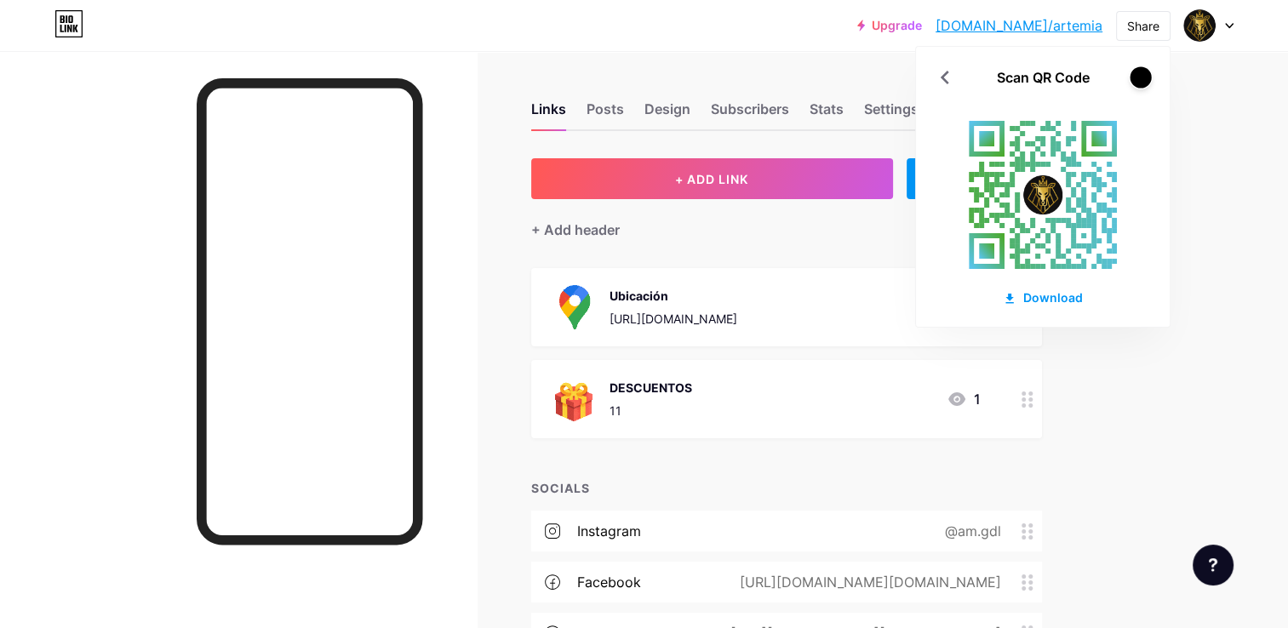
click at [1140, 78] on div at bounding box center [1140, 76] width 21 height 21
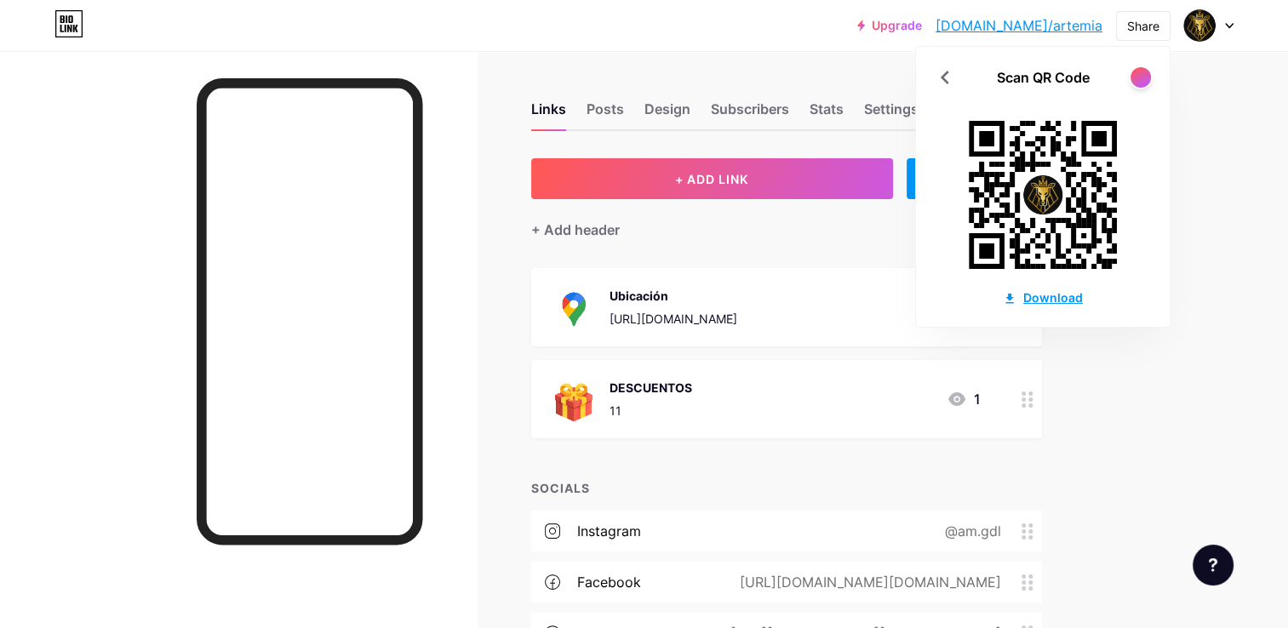
click at [1051, 296] on div "Download" at bounding box center [1043, 298] width 80 height 18
